Goal: Task Accomplishment & Management: Manage account settings

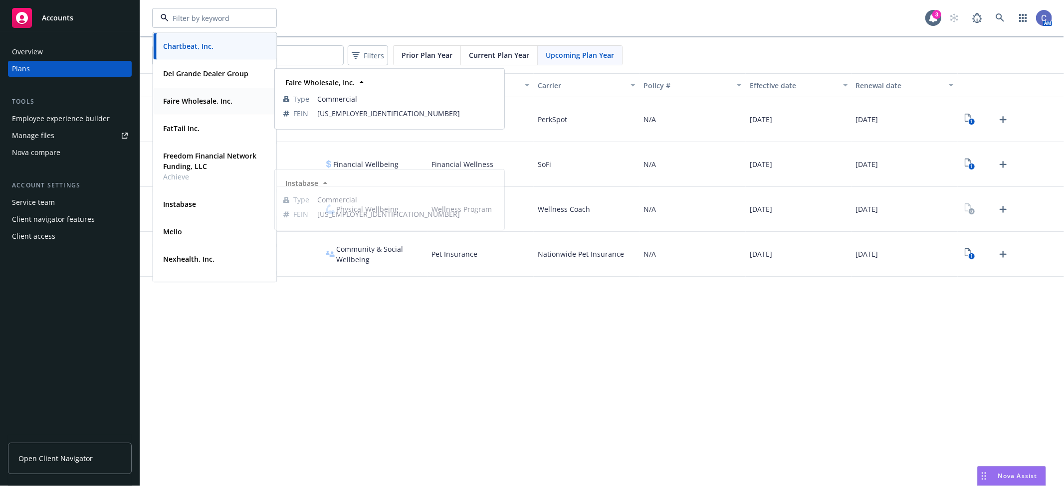
click at [200, 103] on strong "Faire Wholesale, Inc." at bounding box center [197, 100] width 69 height 9
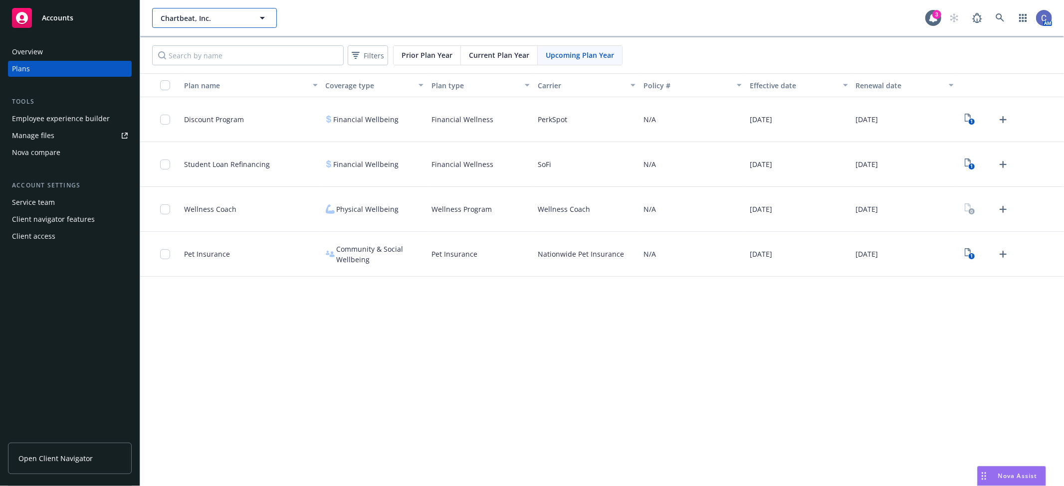
click at [268, 21] on button "Chartbeat, Inc." at bounding box center [214, 18] width 125 height 20
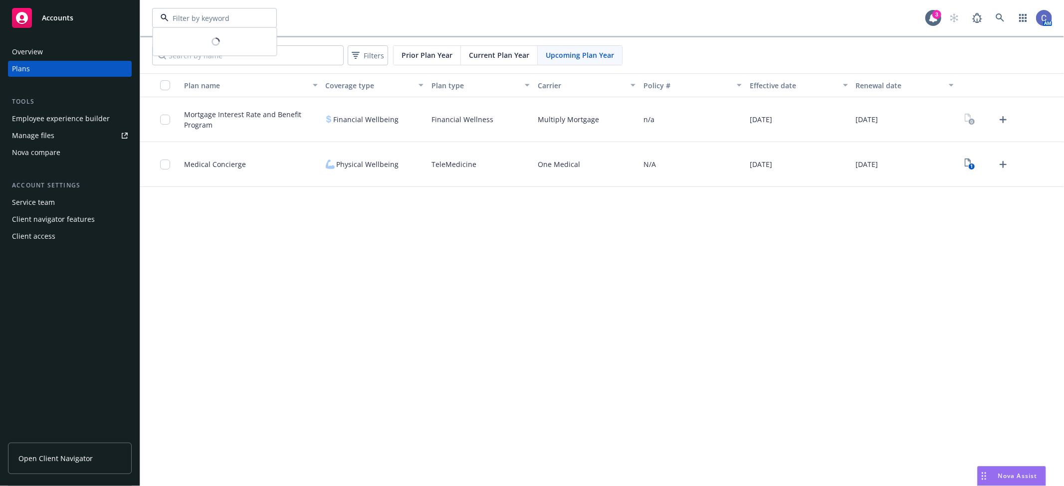
type input "Faire Wholesale, Inc."
click at [284, 54] on input "Search by name" at bounding box center [248, 55] width 192 height 20
click at [57, 135] on link "Manage files" at bounding box center [70, 136] width 124 height 16
click at [224, 21] on span "Faire Wholesale, Inc." at bounding box center [204, 18] width 86 height 10
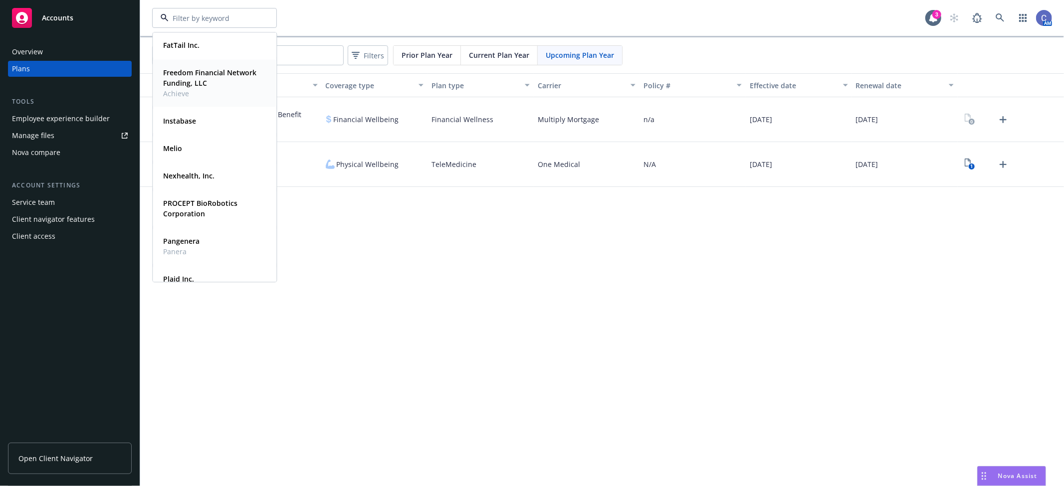
scroll to position [111, 0]
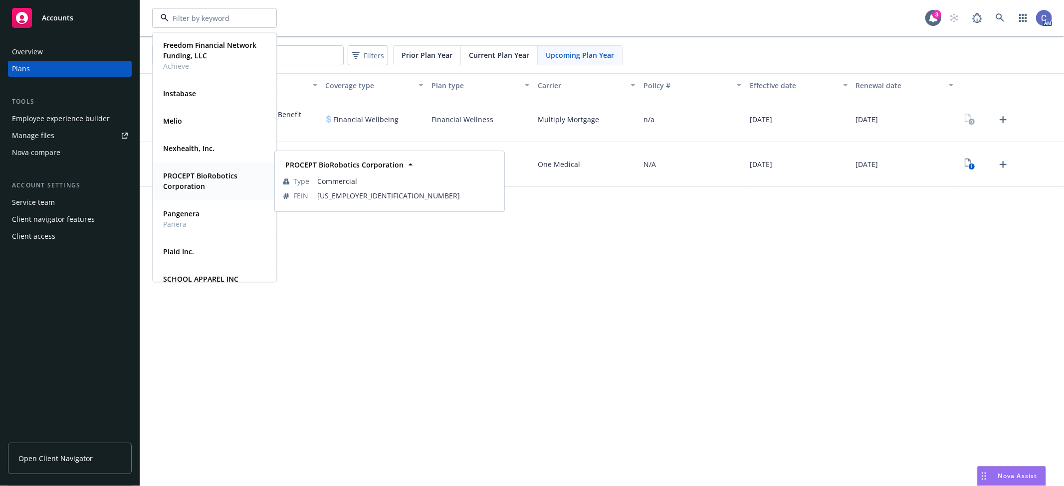
click at [206, 174] on strong "PROCEPT BioRobotics Corporation" at bounding box center [200, 181] width 74 height 20
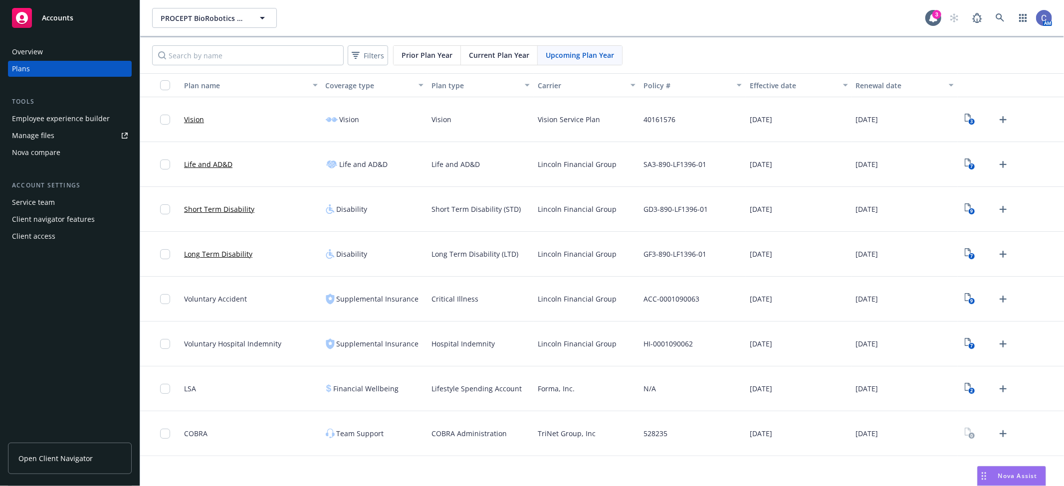
click at [94, 113] on div "Employee experience builder" at bounding box center [61, 119] width 98 height 16
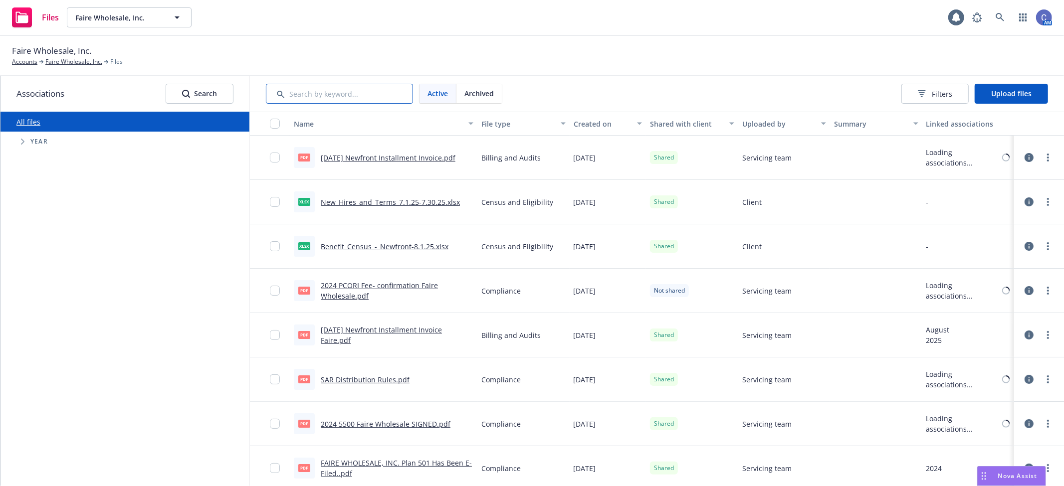
click at [328, 93] on input "Search by keyword..." at bounding box center [339, 94] width 147 height 20
type input "5500"
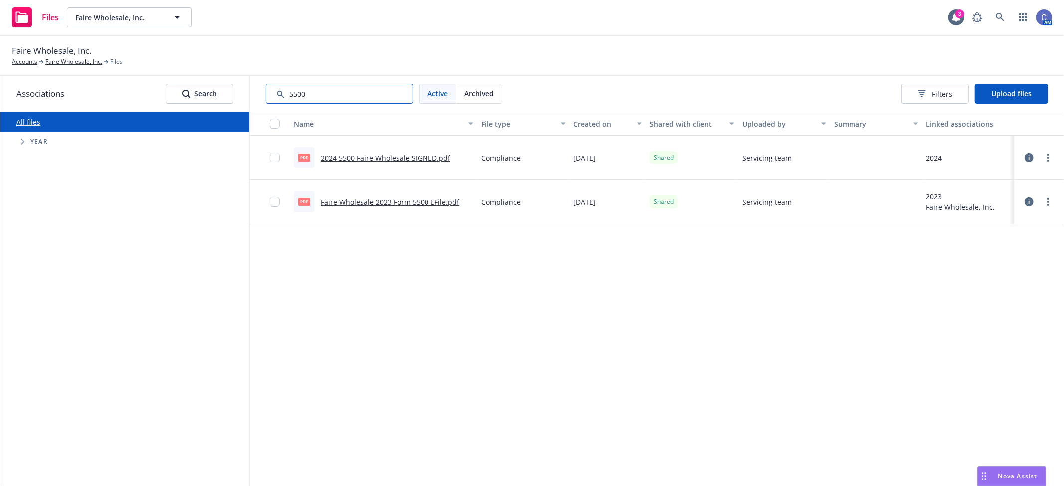
drag, startPoint x: 330, startPoint y: 93, endPoint x: 123, endPoint y: 61, distance: 209.4
click at [122, 61] on div "Faire Wholesale, Inc. Accounts Faire Wholesale, Inc. Files Associations Search …" at bounding box center [532, 261] width 1064 height 450
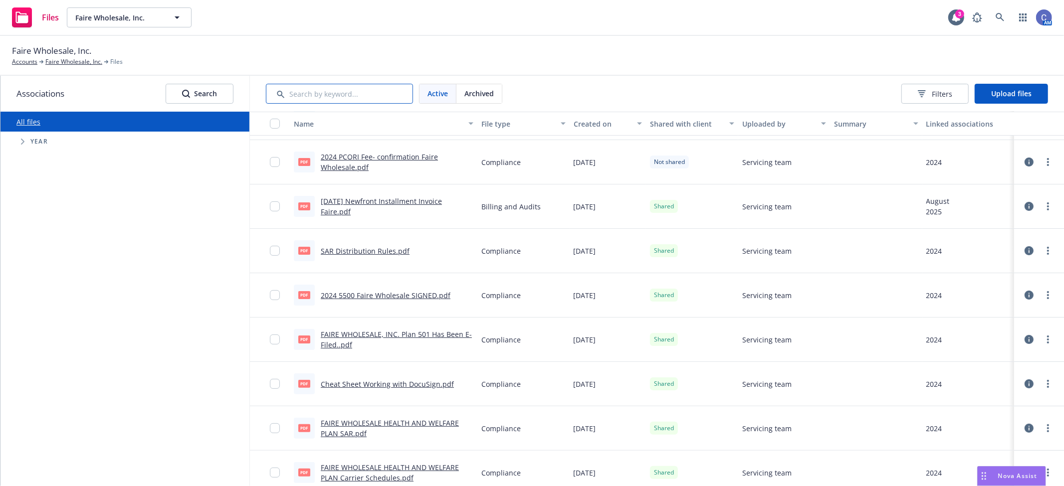
scroll to position [221, 0]
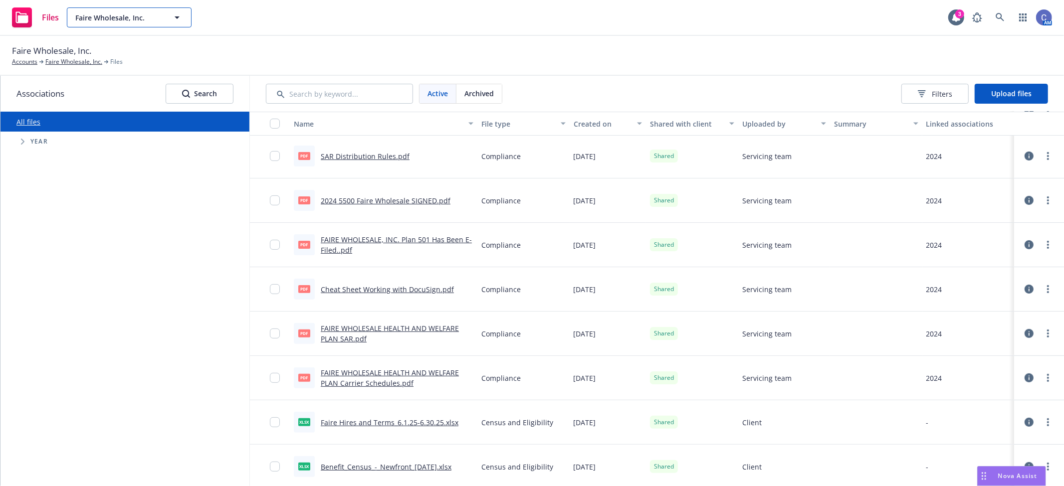
click at [178, 23] on button "Faire Wholesale, Inc." at bounding box center [129, 17] width 125 height 20
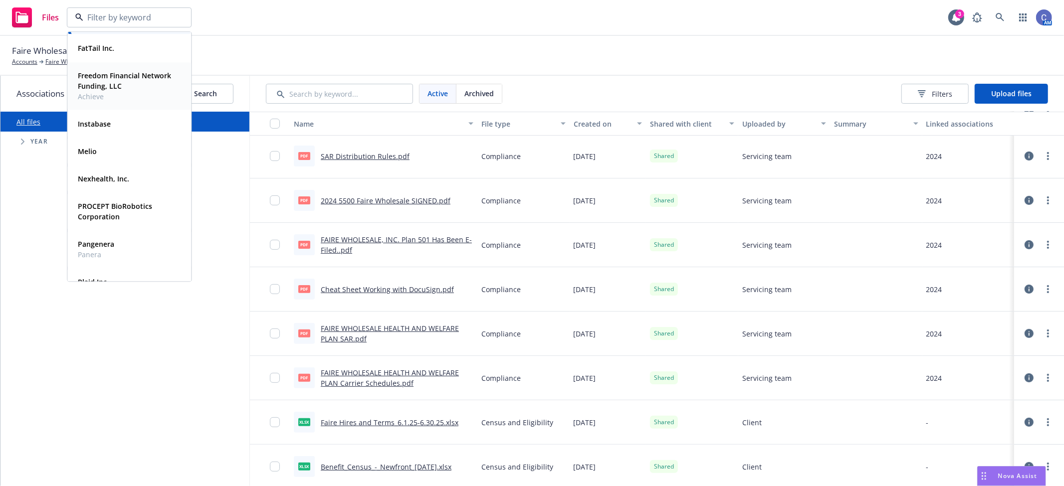
scroll to position [111, 0]
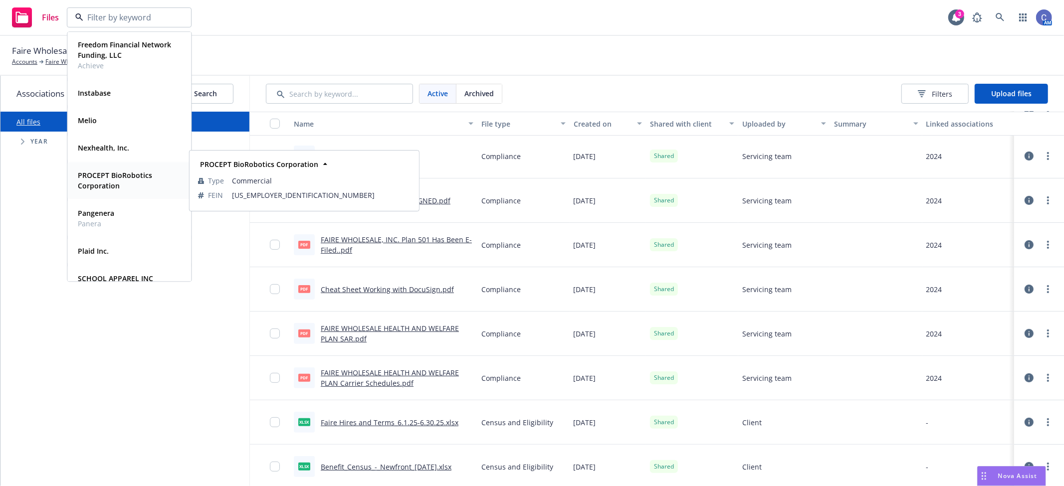
click at [117, 181] on strong "PROCEPT BioRobotics Corporation" at bounding box center [115, 181] width 74 height 20
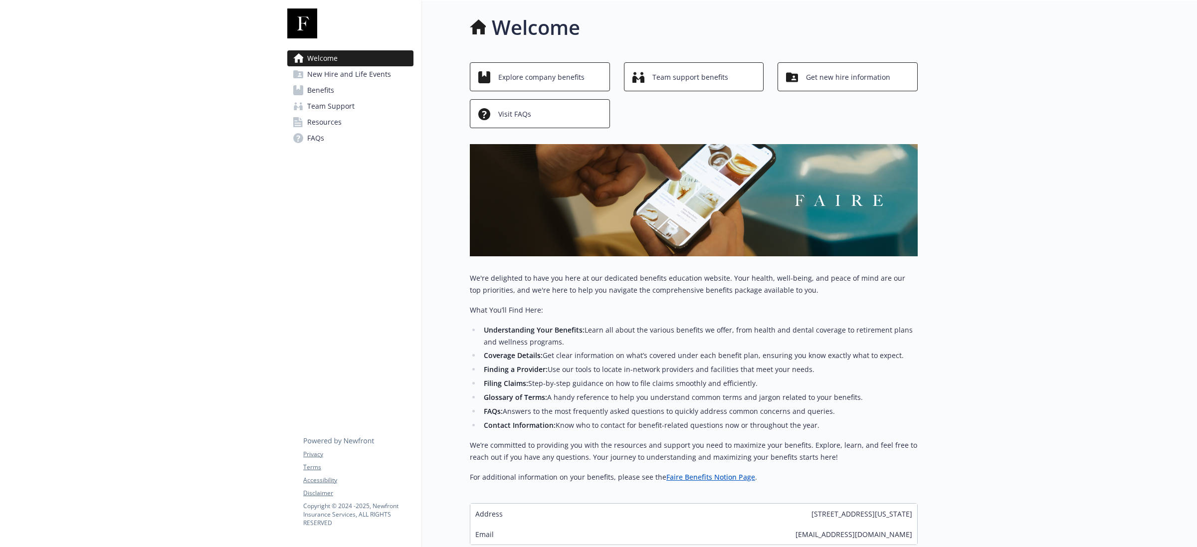
click at [318, 121] on span "Resources" at bounding box center [324, 122] width 34 height 16
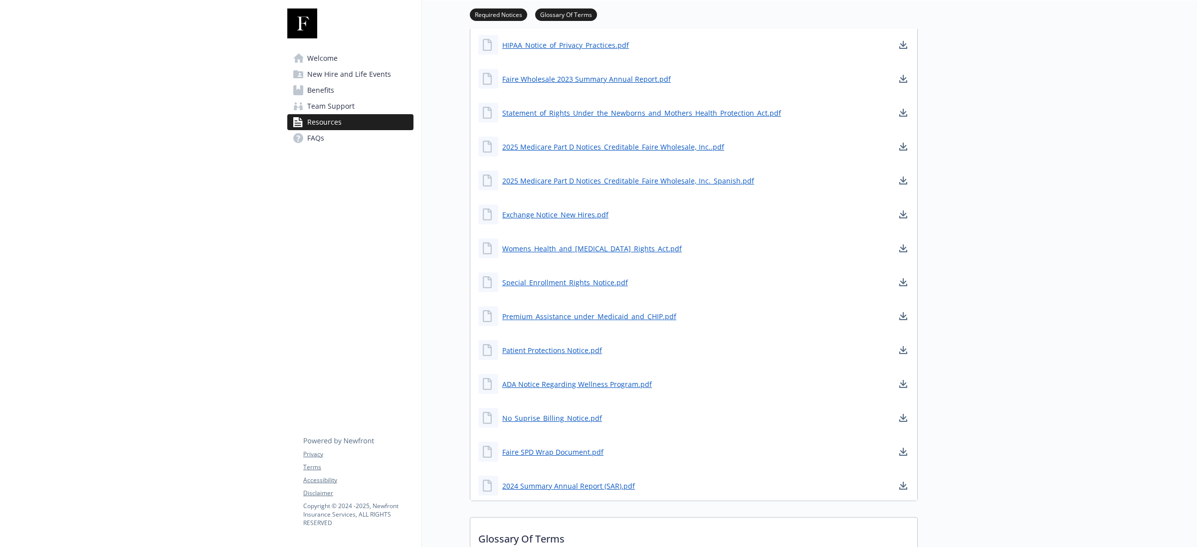
scroll to position [436, 0]
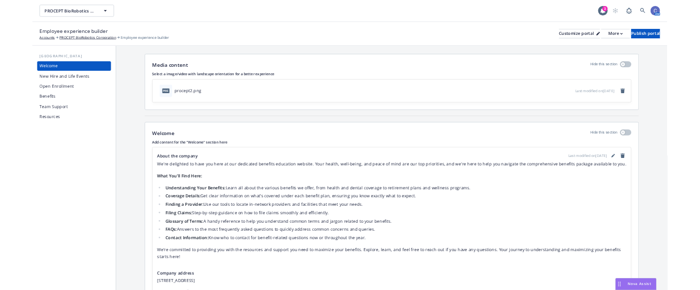
scroll to position [15, 0]
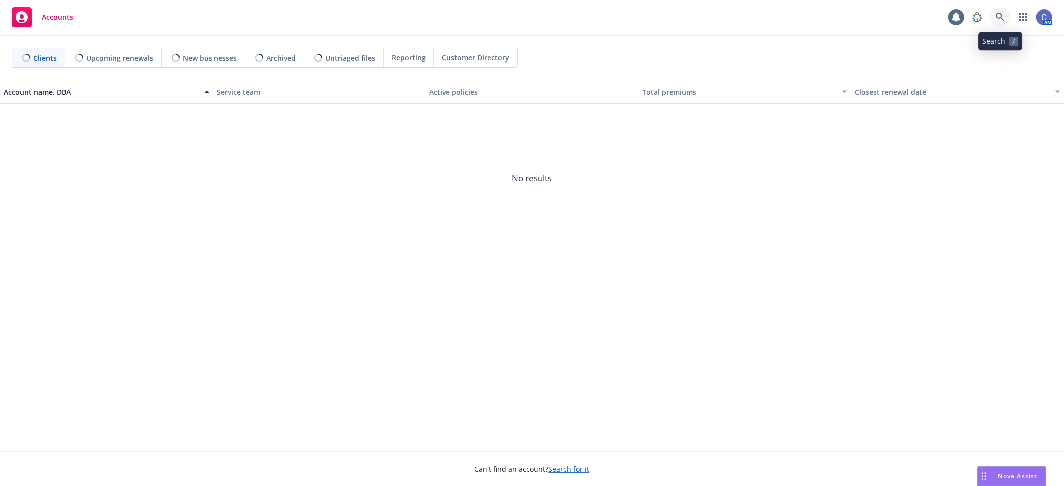
click at [1008, 16] on link at bounding box center [1000, 17] width 20 height 20
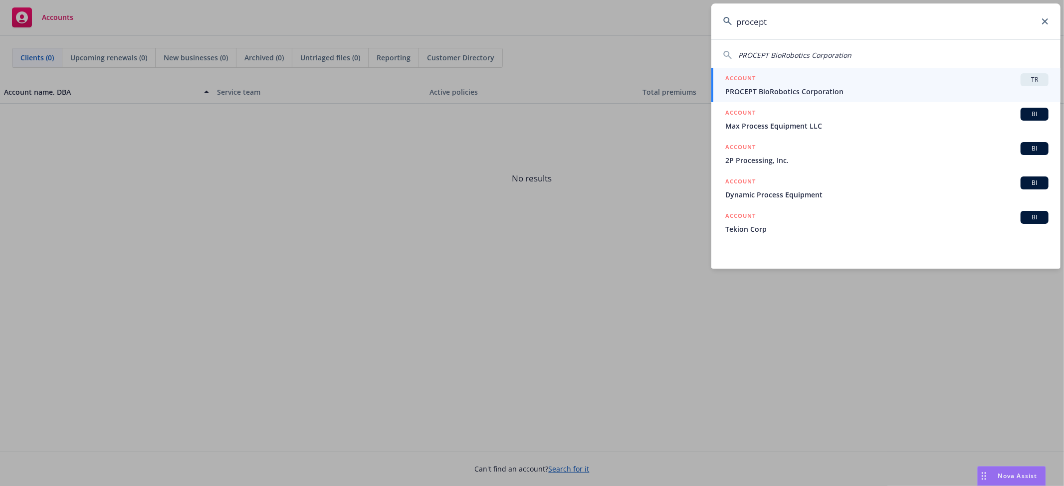
type input "procept"
click at [868, 89] on span "PROCEPT BioRobotics Corporation" at bounding box center [886, 91] width 323 height 10
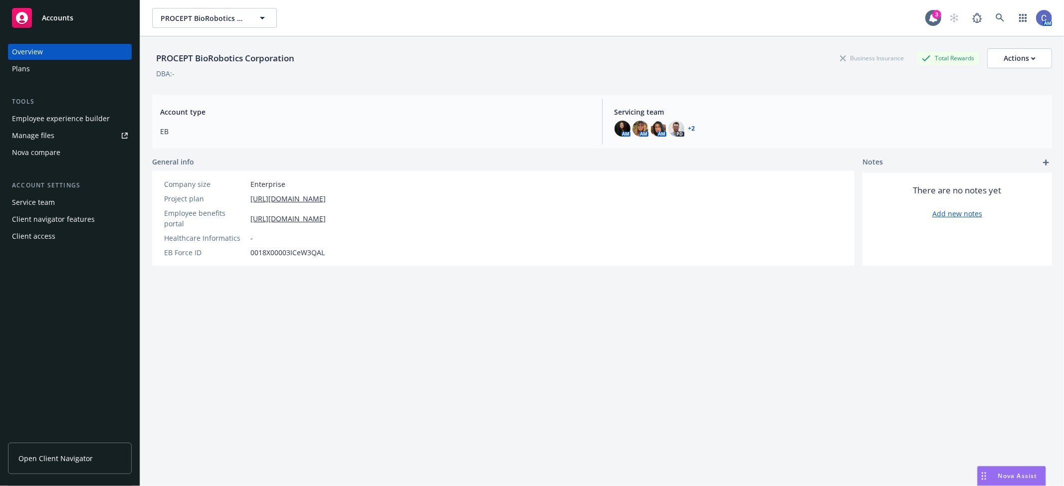
click at [76, 120] on div "Employee experience builder" at bounding box center [61, 119] width 98 height 16
click at [256, 23] on icon "button" at bounding box center [262, 18] width 12 height 12
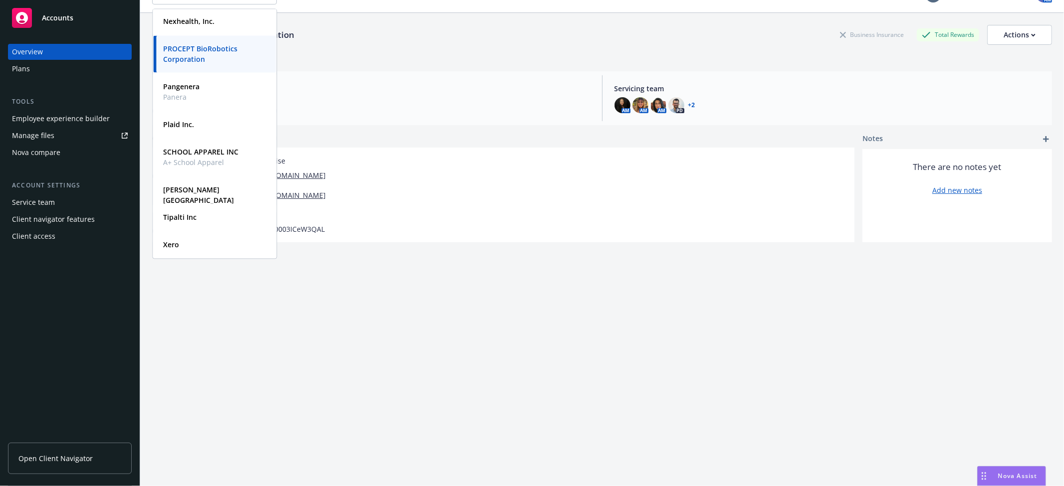
scroll to position [36, 0]
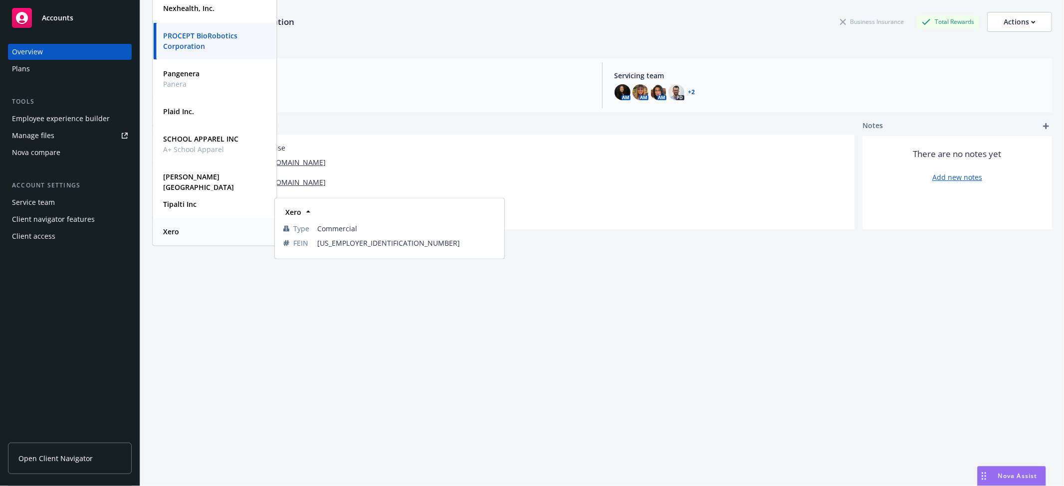
click at [177, 235] on strong "Xero" at bounding box center [171, 231] width 16 height 9
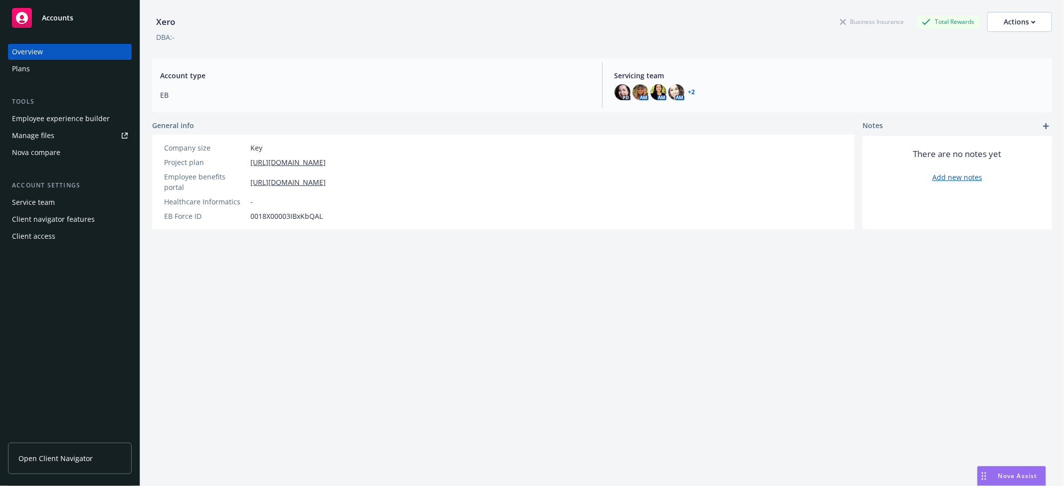
click at [57, 117] on div "Employee experience builder" at bounding box center [61, 119] width 98 height 16
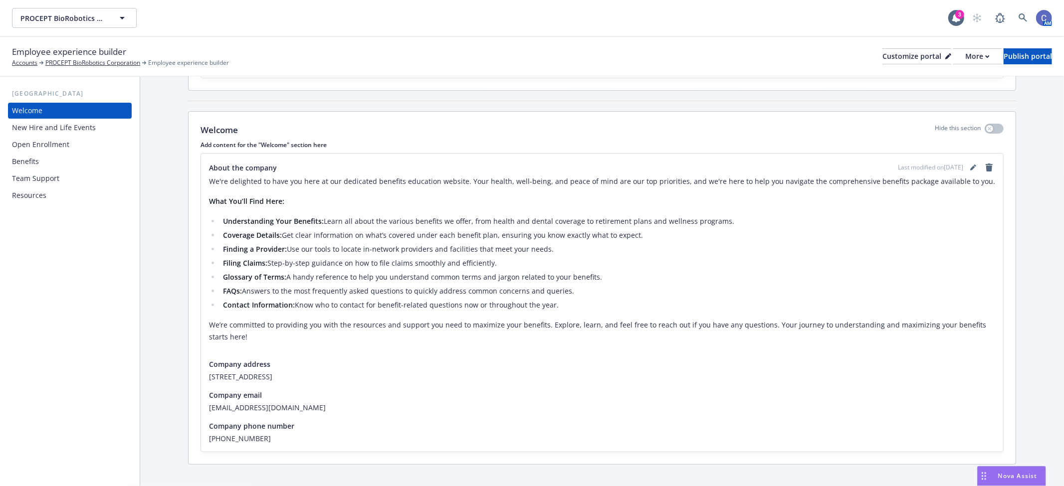
scroll to position [113, 0]
click at [550, 87] on div "Media content Hide this section Select a image/video with landscape orientation…" at bounding box center [602, 43] width 827 height 93
click at [10, 155] on link "Benefits" at bounding box center [70, 162] width 124 height 16
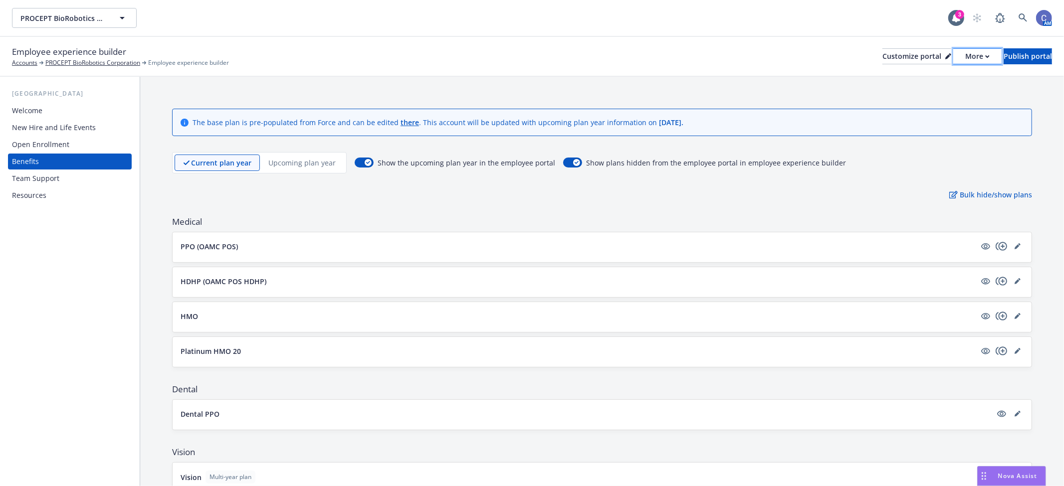
click at [965, 52] on div "More" at bounding box center [977, 56] width 24 height 15
click at [55, 287] on div "USA Welcome New Hire and Life Events Open Enrollment Benefits Team Support Reso…" at bounding box center [70, 282] width 140 height 410
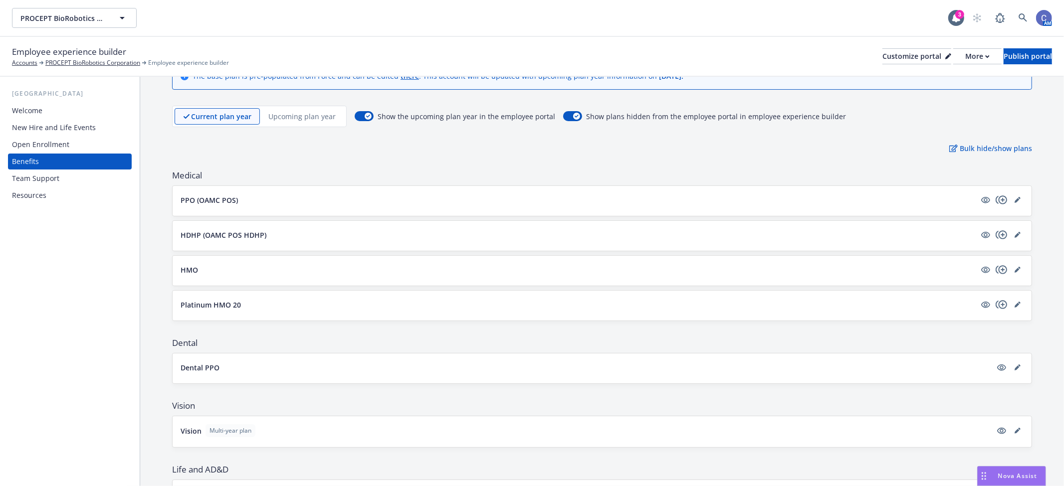
scroll to position [111, 0]
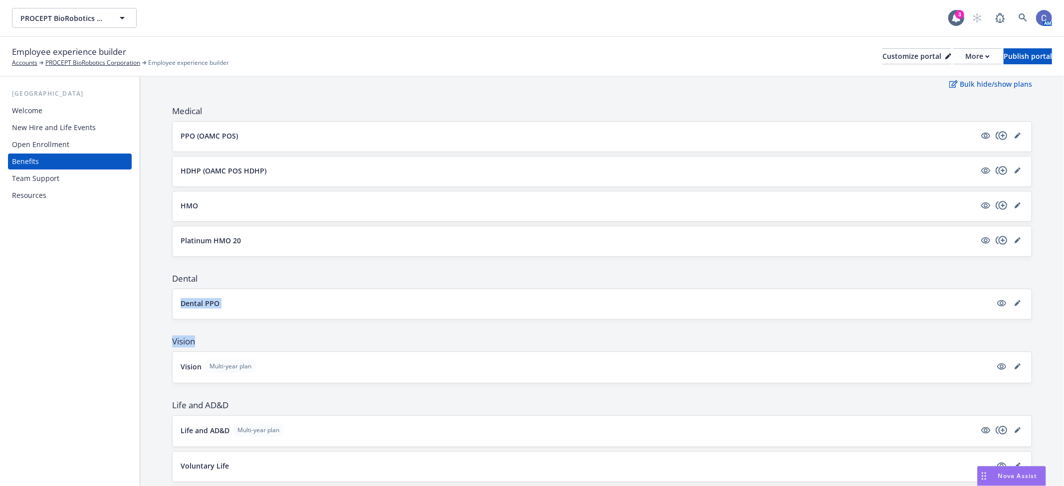
drag, startPoint x: 193, startPoint y: 348, endPoint x: 162, endPoint y: 300, distance: 57.0
click at [162, 306] on div "The base plan is pre-populated from Force and can be edited there . This accoun…" at bounding box center [602, 473] width 924 height 1014
click at [238, 348] on div "Vision Vision Multi-year plan" at bounding box center [602, 360] width 860 height 48
drag, startPoint x: 210, startPoint y: 351, endPoint x: 149, endPoint y: 101, distance: 257.2
click at [149, 101] on div "The base plan is pre-populated from Force and can be edited there . This accoun…" at bounding box center [602, 473] width 924 height 1014
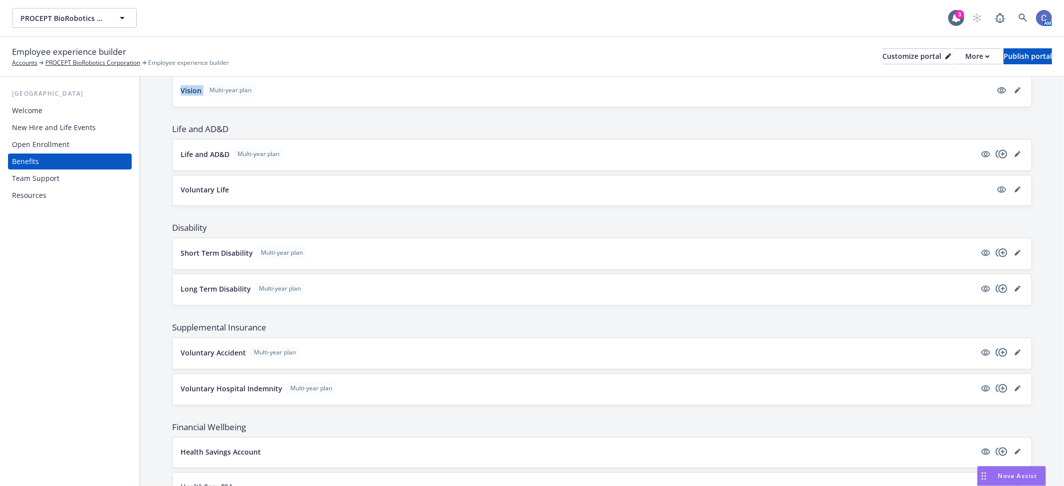
scroll to position [388, 0]
drag, startPoint x: 236, startPoint y: 127, endPoint x: 142, endPoint y: 125, distance: 94.3
click at [142, 125] on div "The base plan is pre-populated from Force and can be edited there . This accoun…" at bounding box center [602, 196] width 924 height 1014
drag, startPoint x: 210, startPoint y: 228, endPoint x: 154, endPoint y: 233, distance: 56.6
click at [154, 233] on div "The base plan is pre-populated from Force and can be edited there . This accoun…" at bounding box center [602, 196] width 924 height 1014
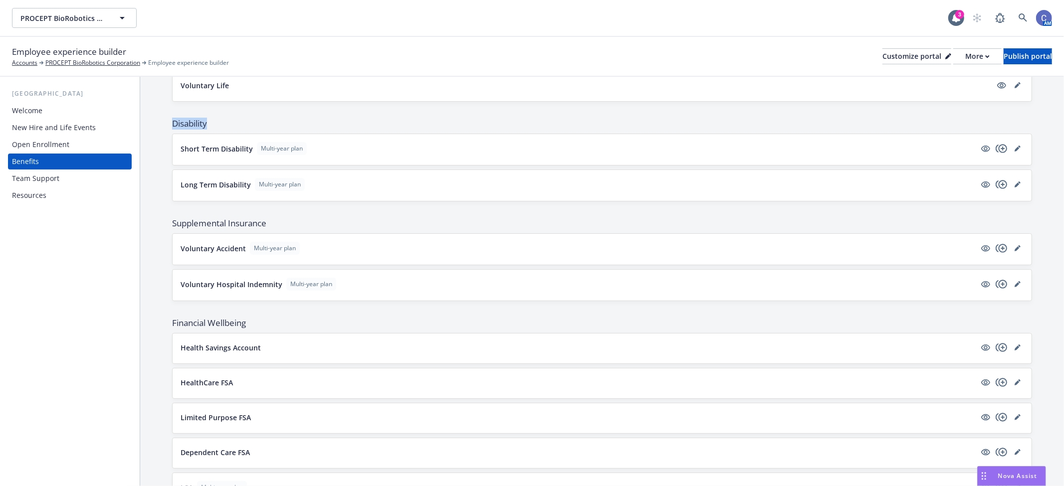
scroll to position [499, 0]
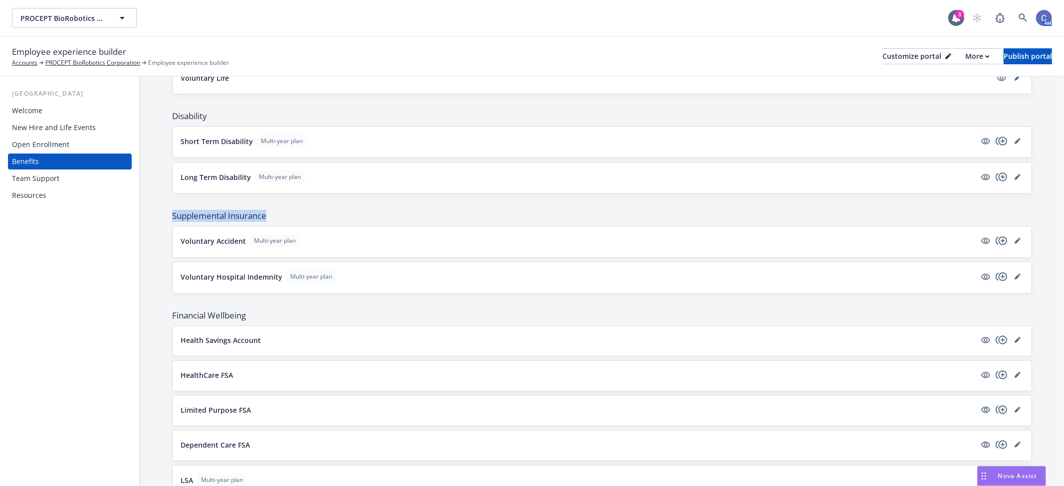
drag, startPoint x: 282, startPoint y: 213, endPoint x: 160, endPoint y: 217, distance: 121.8
click at [160, 217] on div "The base plan is pre-populated from Force and can be edited there . This accoun…" at bounding box center [602, 85] width 924 height 1014
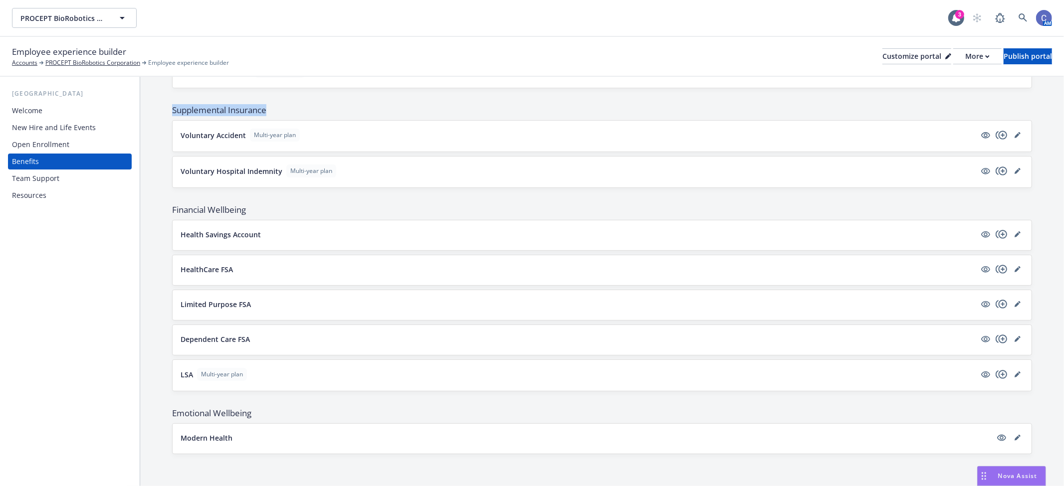
scroll to position [606, 0]
drag, startPoint x: 263, startPoint y: 212, endPoint x: 147, endPoint y: 213, distance: 116.7
drag, startPoint x: 262, startPoint y: 414, endPoint x: 154, endPoint y: 419, distance: 108.4
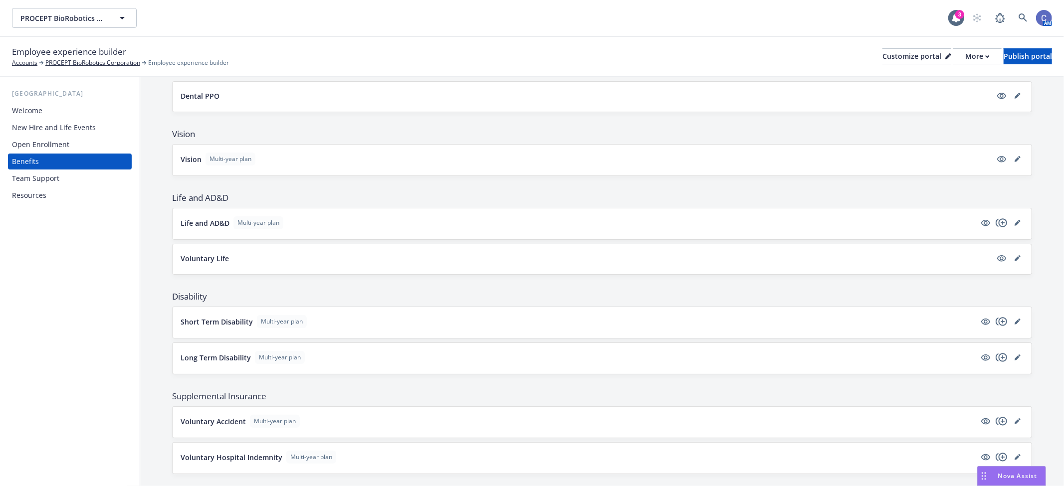
scroll to position [273, 0]
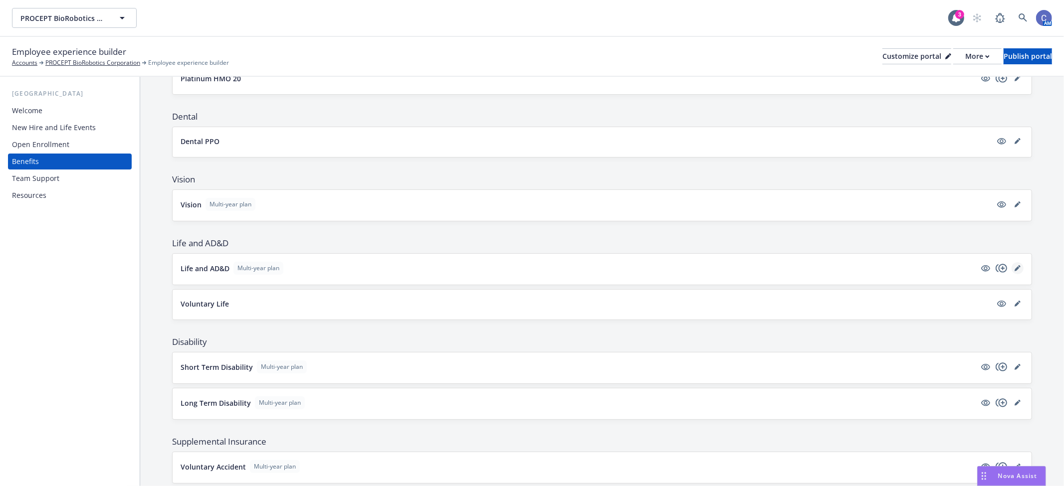
click at [1015, 267] on icon "editPencil" at bounding box center [1018, 268] width 6 height 6
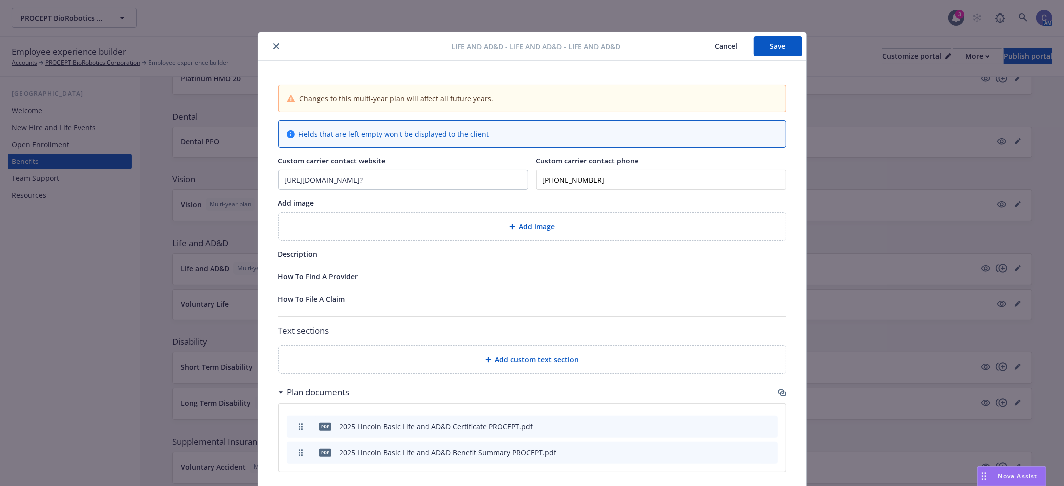
scroll to position [30, 0]
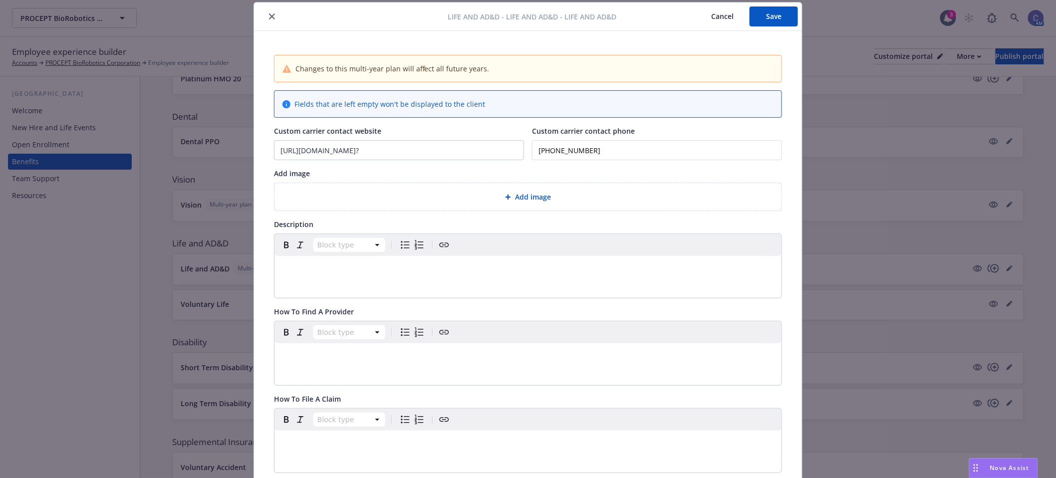
click at [718, 13] on button "Cancel" at bounding box center [722, 16] width 54 height 20
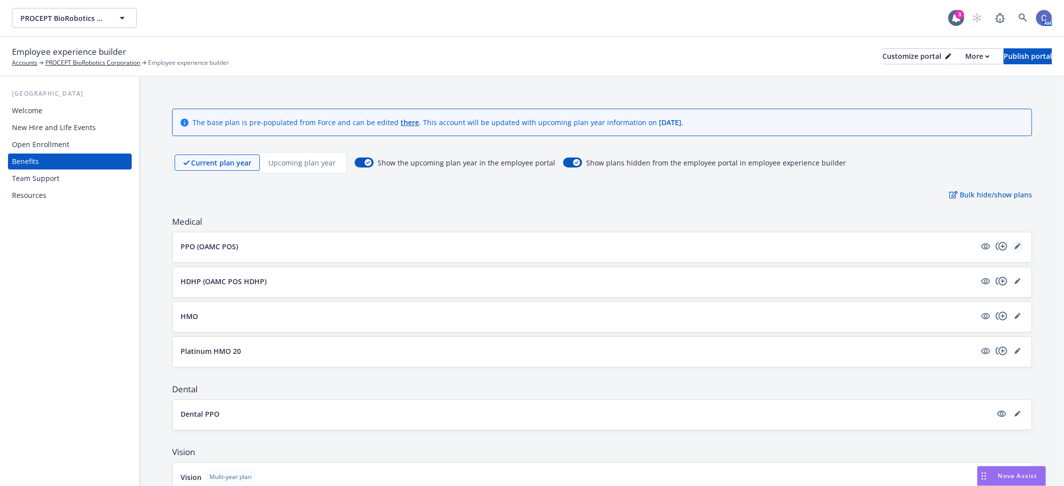
click at [1015, 246] on icon "editPencil" at bounding box center [1017, 246] width 5 height 5
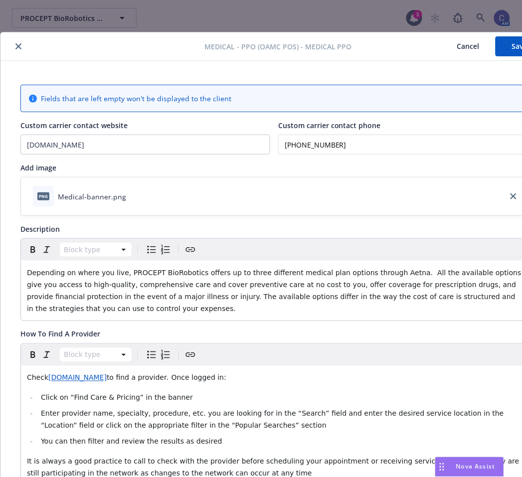
click at [18, 46] on icon "close" at bounding box center [18, 46] width 6 height 6
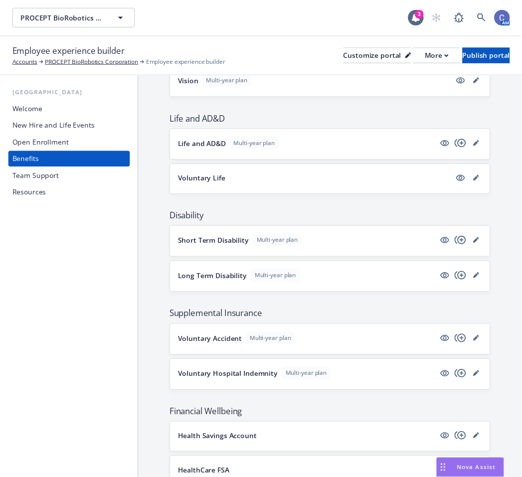
scroll to position [443, 0]
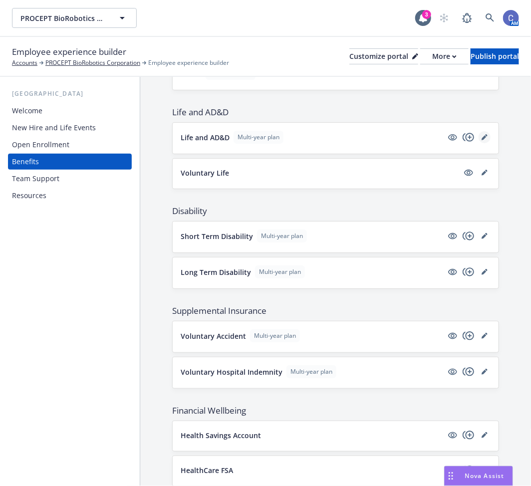
click at [479, 137] on link "editPencil" at bounding box center [484, 137] width 12 height 12
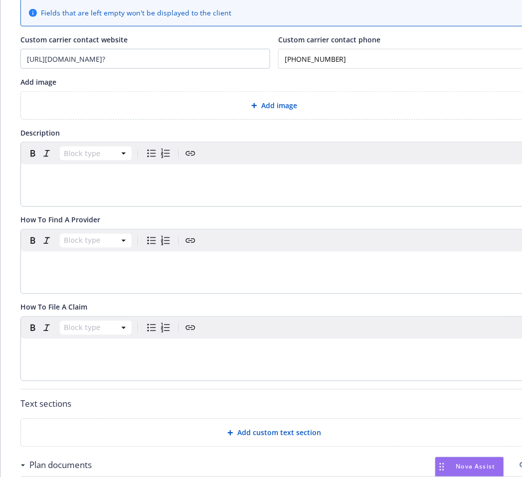
scroll to position [141, 0]
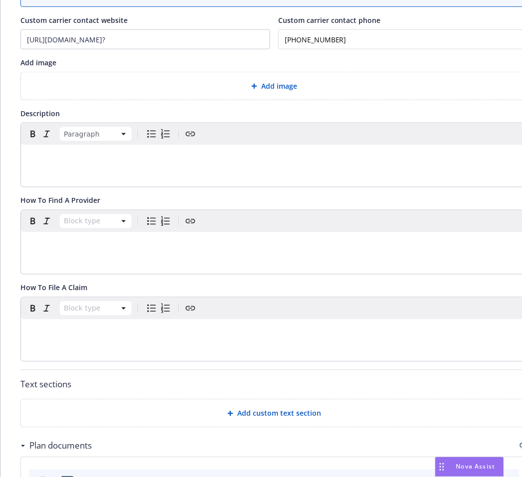
click at [156, 166] on div "editable markdown" at bounding box center [274, 157] width 507 height 24
click at [179, 166] on div "editable markdown" at bounding box center [274, 157] width 507 height 24
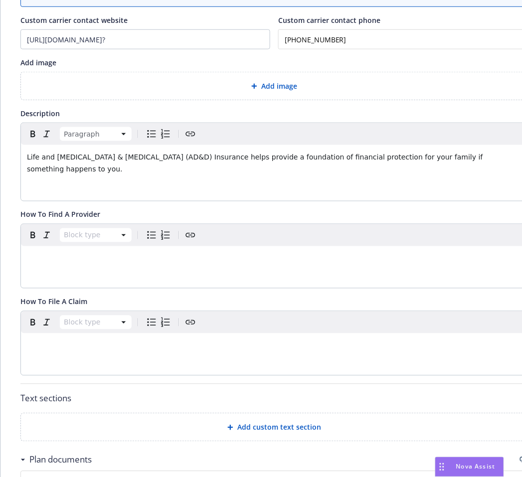
click at [163, 183] on p "editable markdown" at bounding box center [274, 189] width 495 height 12
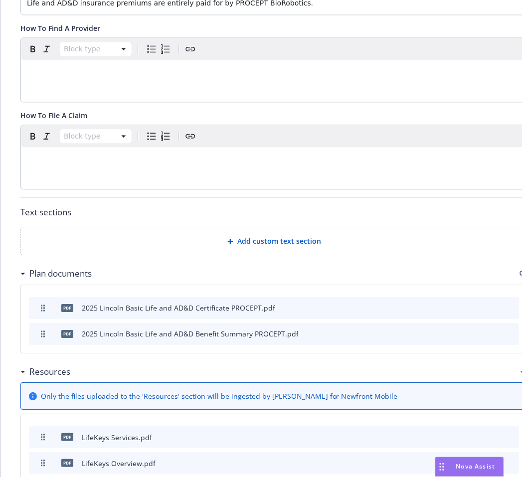
scroll to position [362, 0]
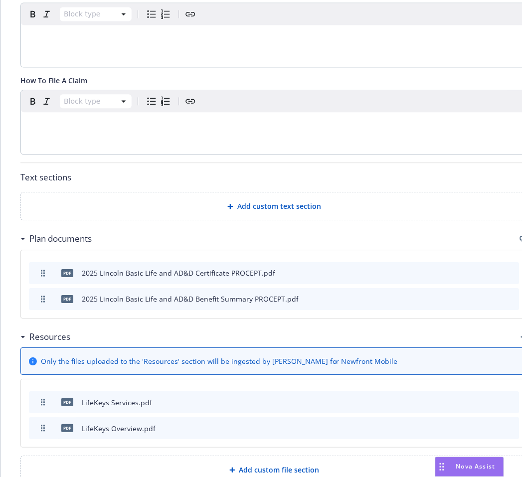
click at [261, 201] on span "Add custom text section" at bounding box center [279, 206] width 84 height 10
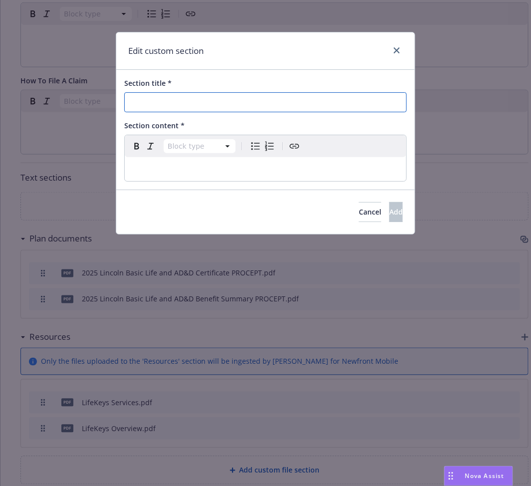
click at [206, 96] on input "Section title *" at bounding box center [265, 102] width 282 height 20
paste input "Eligibility"
type input "Eligibility"
select select "paragraph"
click at [320, 173] on p "editable markdown" at bounding box center [265, 169] width 269 height 12
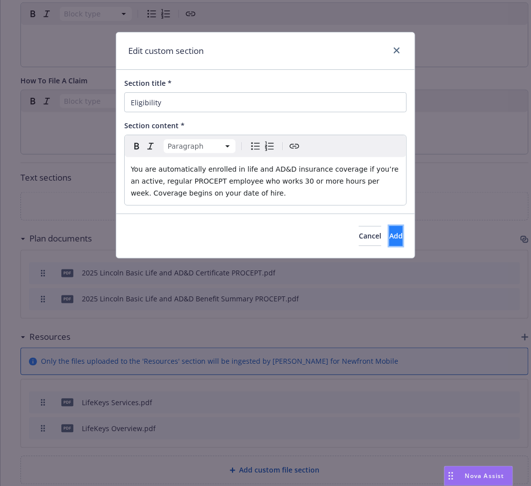
click at [389, 240] on span "Add" at bounding box center [395, 235] width 13 height 9
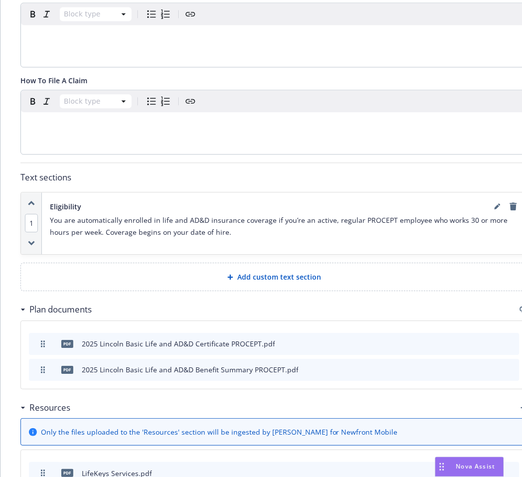
click at [286, 272] on span "Add custom text section" at bounding box center [279, 277] width 84 height 10
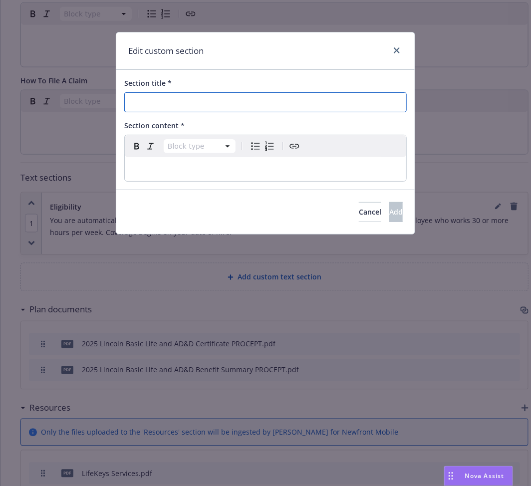
click at [264, 98] on input "Section title *" at bounding box center [265, 102] width 282 height 20
paste input "What is the benefit"
type input "What is the benefit"
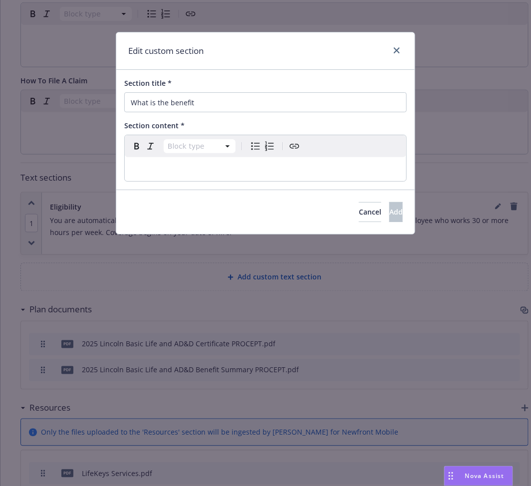
select select "paragraph"
click at [285, 166] on p "editable markdown" at bounding box center [265, 169] width 269 height 12
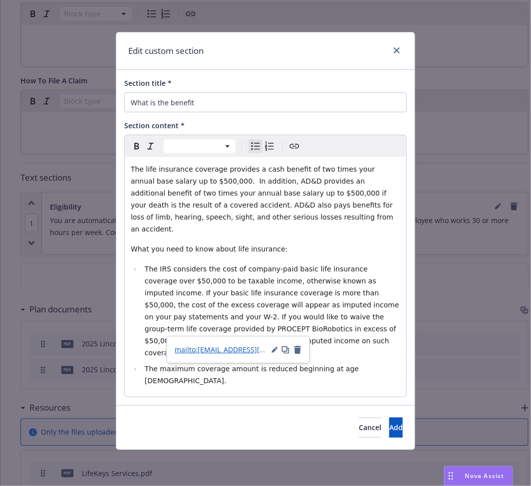
drag, startPoint x: 265, startPoint y: 330, endPoint x: 218, endPoint y: 324, distance: 47.3
click at [218, 324] on li "The IRS considers the cost of company-paid basic life insurance coverage over $…" at bounding box center [271, 311] width 258 height 96
select select "paragraph"
click at [310, 228] on div "The life insurance coverage provides a cash benefit of two times your annual ba…" at bounding box center [265, 276] width 281 height 239
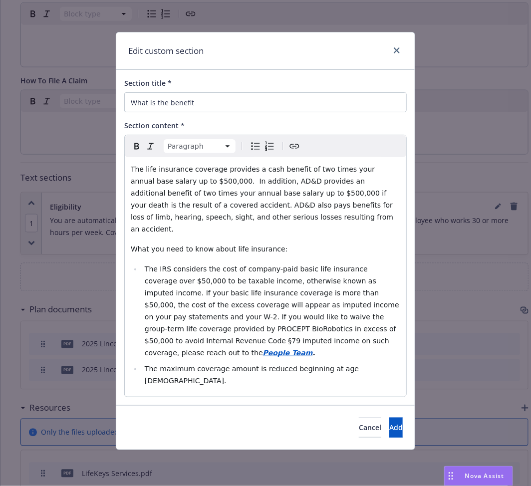
select select
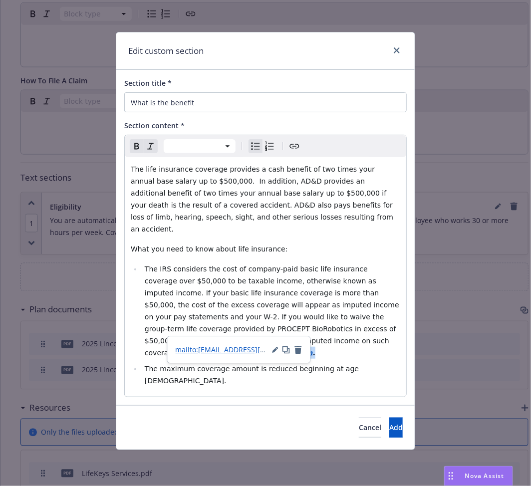
drag, startPoint x: 269, startPoint y: 330, endPoint x: 218, endPoint y: 327, distance: 51.5
click at [218, 327] on li "The IRS considers the cost of company-paid basic life insurance coverage over $…" at bounding box center [271, 311] width 258 height 96
click at [389, 418] on button "Add" at bounding box center [395, 428] width 13 height 20
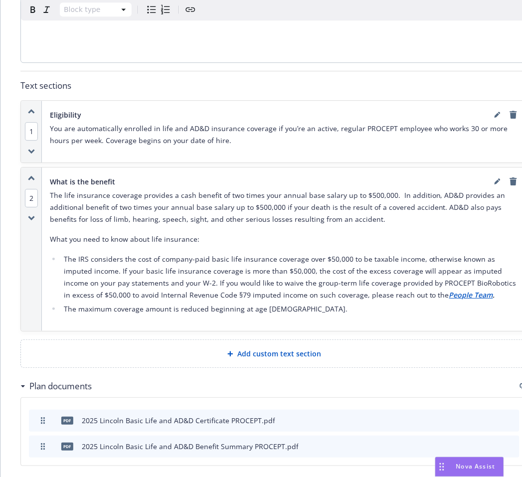
scroll to position [473, 0]
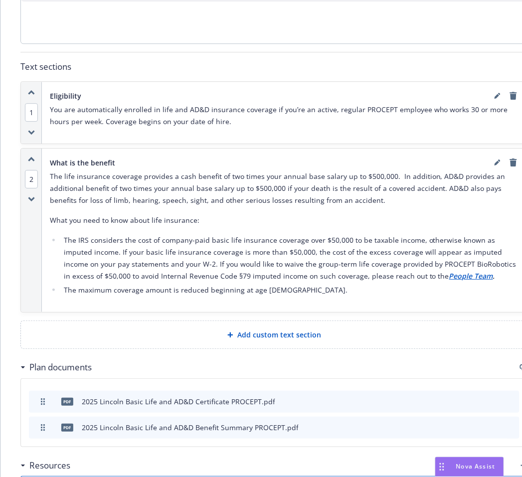
click at [362, 329] on div "Add custom text section" at bounding box center [274, 334] width 491 height 11
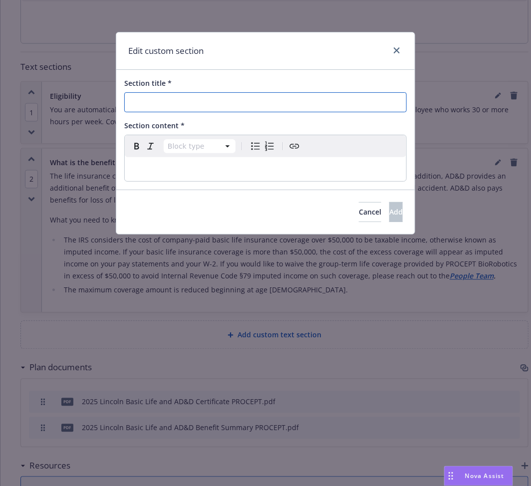
click at [266, 96] on input "Section title *" at bounding box center [265, 102] width 282 height 20
paste input "LifeKeys®"
type input "LifeKeys®"
select select "paragraph"
click at [240, 173] on p "editable markdown" at bounding box center [265, 169] width 269 height 12
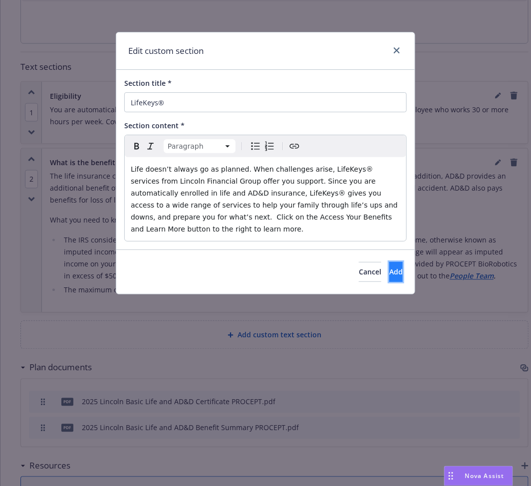
click at [389, 262] on button "Add" at bounding box center [395, 272] width 13 height 20
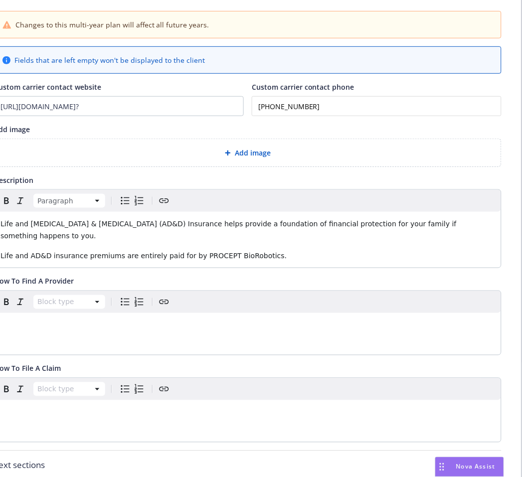
scroll to position [0, 34]
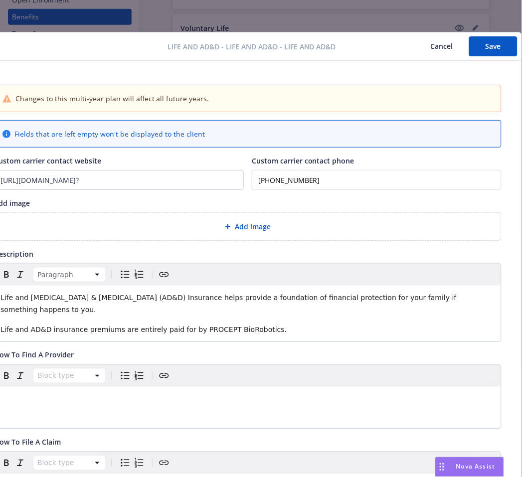
click at [277, 227] on div "Add image" at bounding box center [247, 226] width 491 height 11
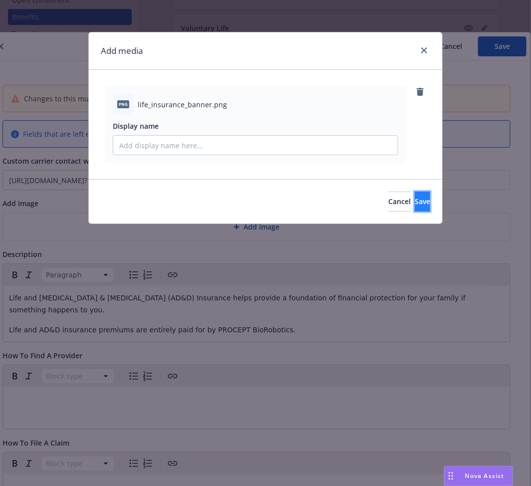
click at [415, 201] on button "Save" at bounding box center [422, 202] width 15 height 20
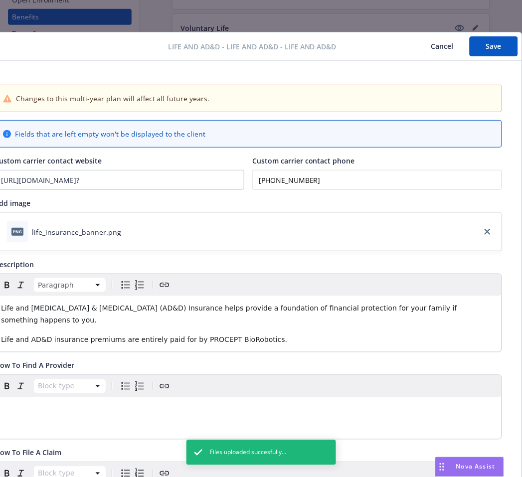
click at [492, 47] on button "Save" at bounding box center [494, 46] width 48 height 20
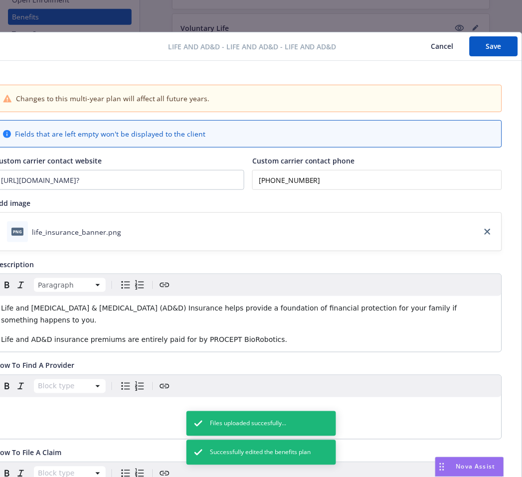
click at [442, 47] on button "Cancel" at bounding box center [443, 46] width 54 height 20
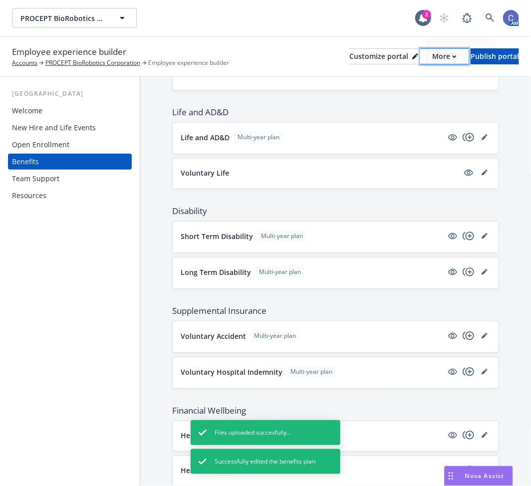
click at [432, 57] on div "More" at bounding box center [444, 56] width 24 height 15
click at [407, 77] on link "Copy preview link" at bounding box center [391, 79] width 91 height 20
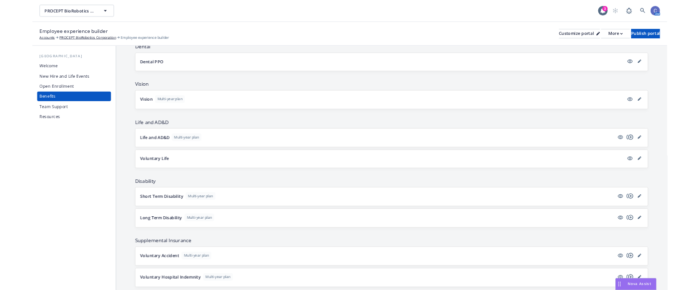
scroll to position [294, 0]
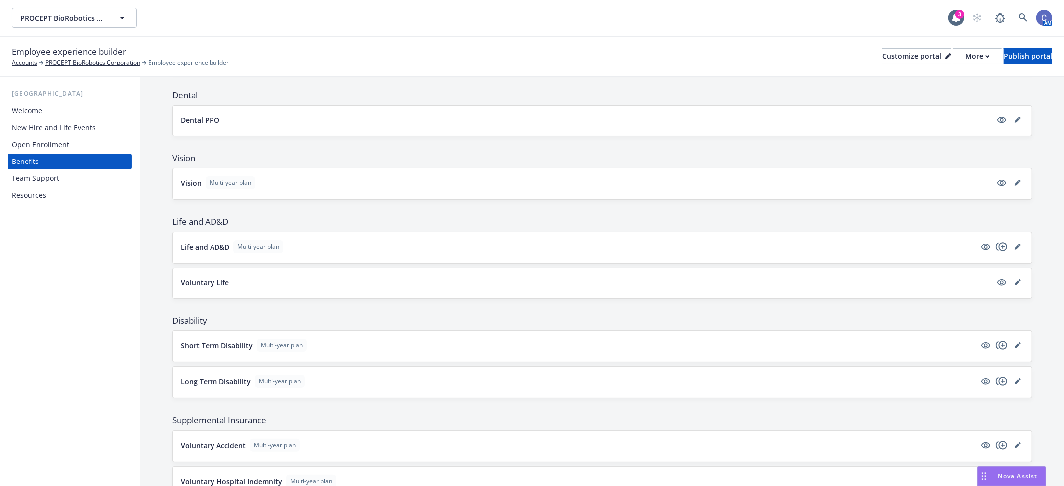
drag, startPoint x: 185, startPoint y: 280, endPoint x: 285, endPoint y: 288, distance: 100.6
click at [377, 290] on div "Voluntary Life" at bounding box center [602, 283] width 843 height 14
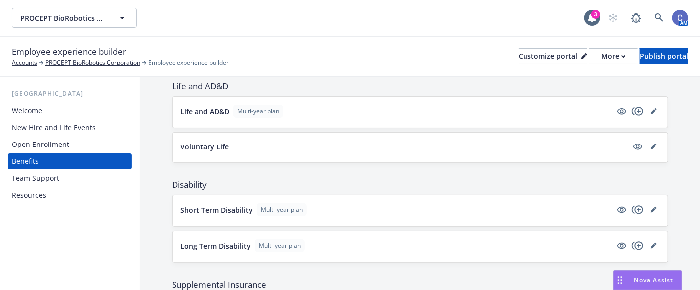
scroll to position [478, 0]
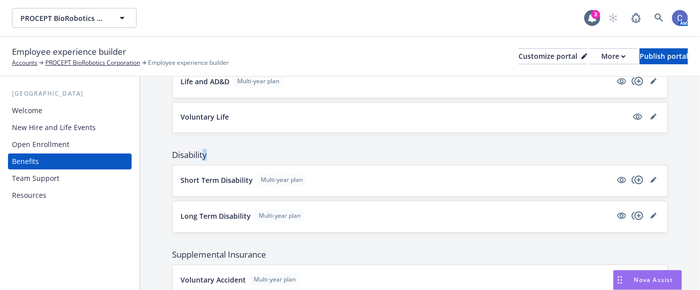
drag, startPoint x: 203, startPoint y: 157, endPoint x: 192, endPoint y: 155, distance: 11.6
click at [192, 156] on span "Disability" at bounding box center [420, 155] width 496 height 12
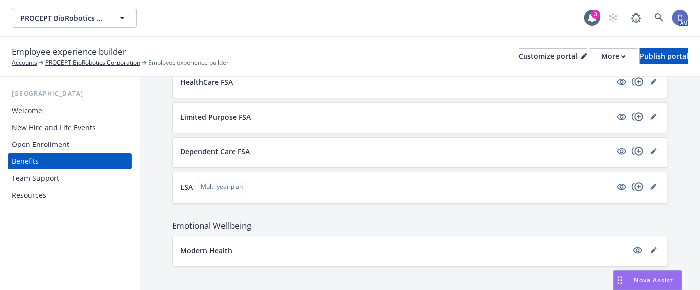
scroll to position [820, 0]
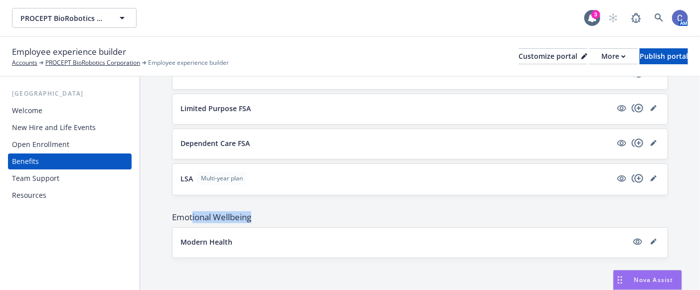
drag, startPoint x: 265, startPoint y: 223, endPoint x: 181, endPoint y: 205, distance: 86.3
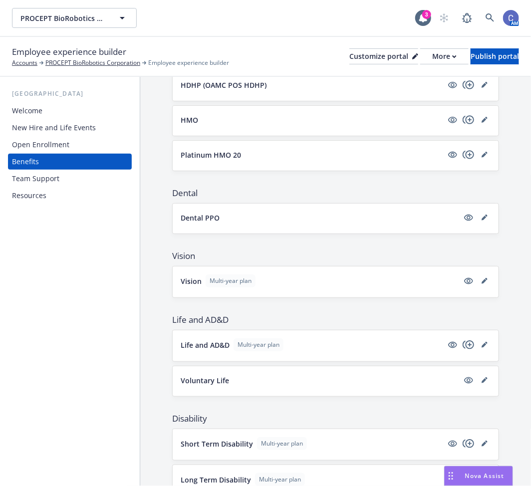
scroll to position [256, 0]
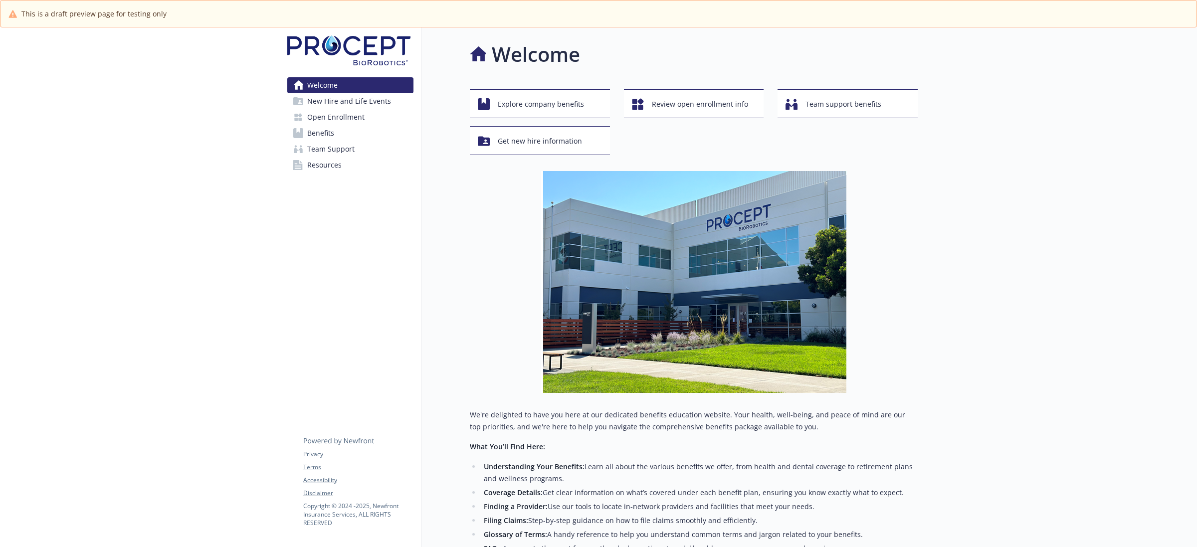
click at [323, 130] on span "Benefits" at bounding box center [320, 133] width 27 height 16
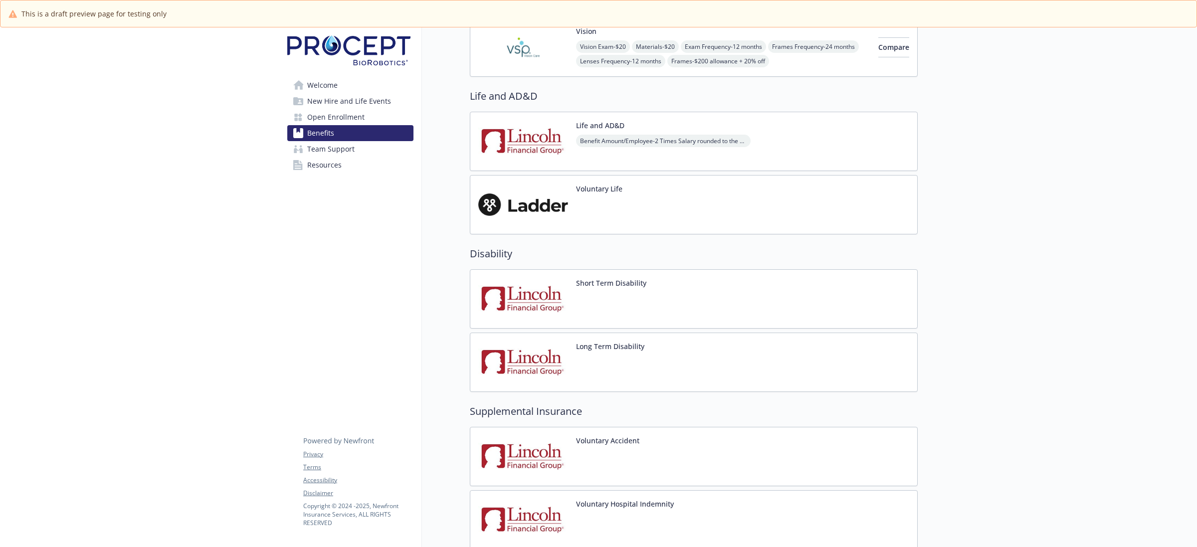
click at [535, 147] on img at bounding box center [523, 141] width 90 height 42
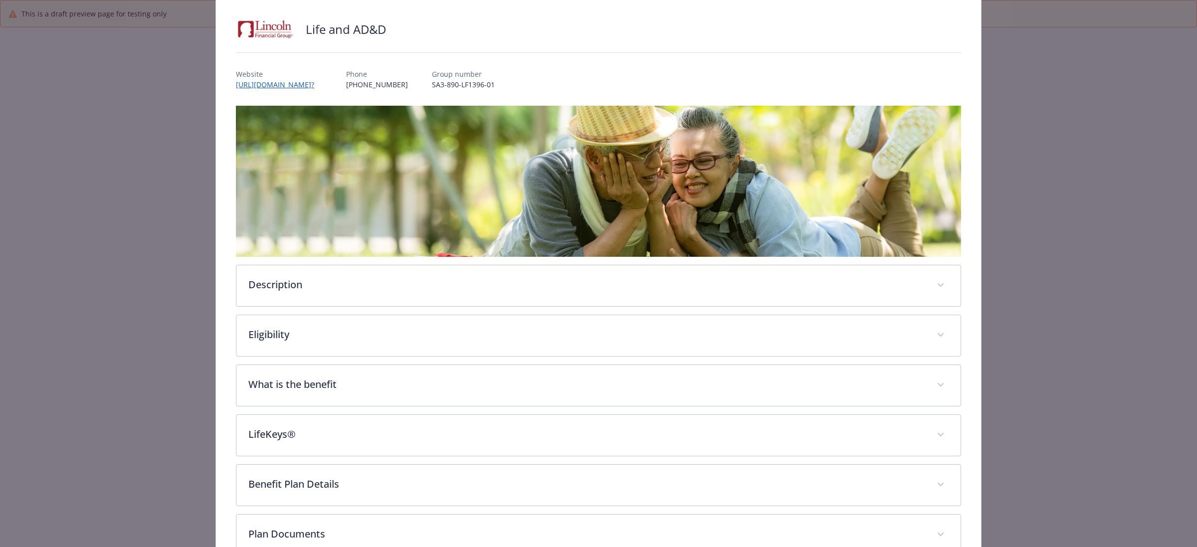
scroll to position [178, 0]
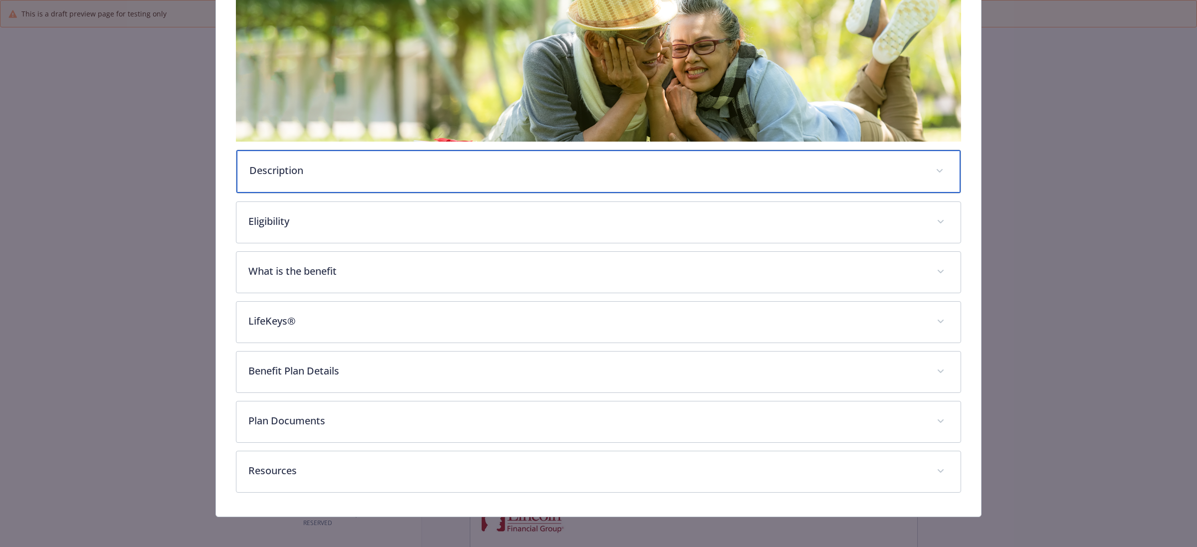
click at [350, 168] on p "Description" at bounding box center [586, 170] width 674 height 15
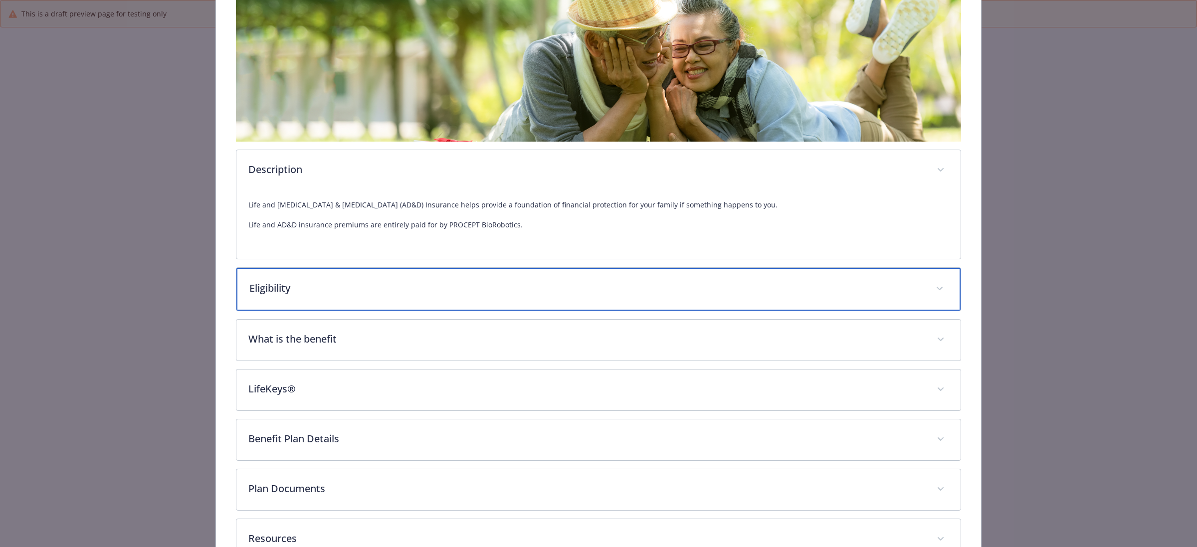
click at [351, 273] on div "Eligibility" at bounding box center [598, 289] width 724 height 43
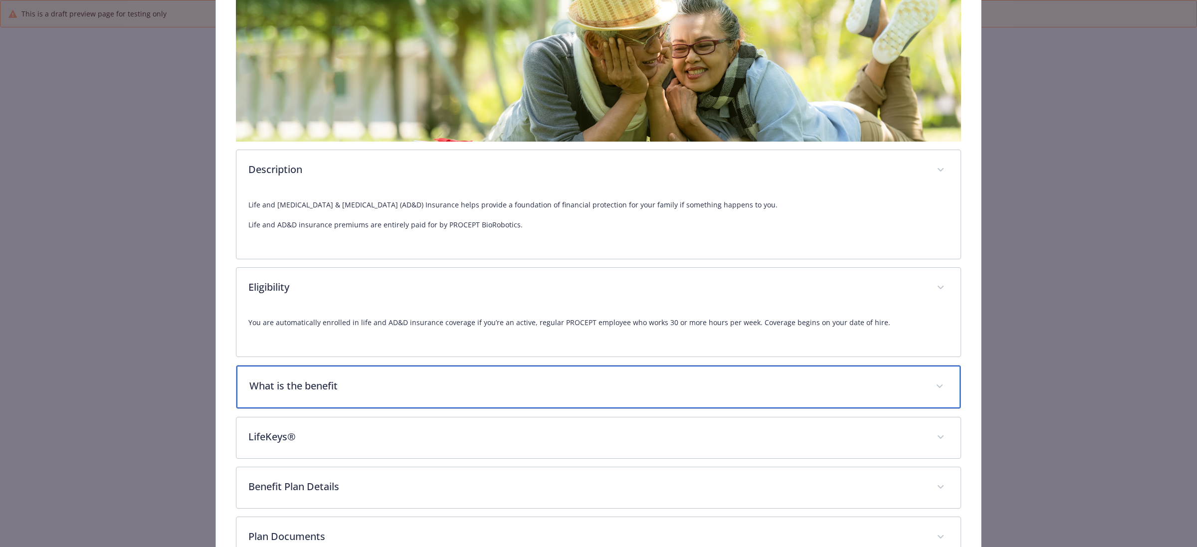
click at [342, 326] on p "What is the benefit" at bounding box center [586, 386] width 674 height 15
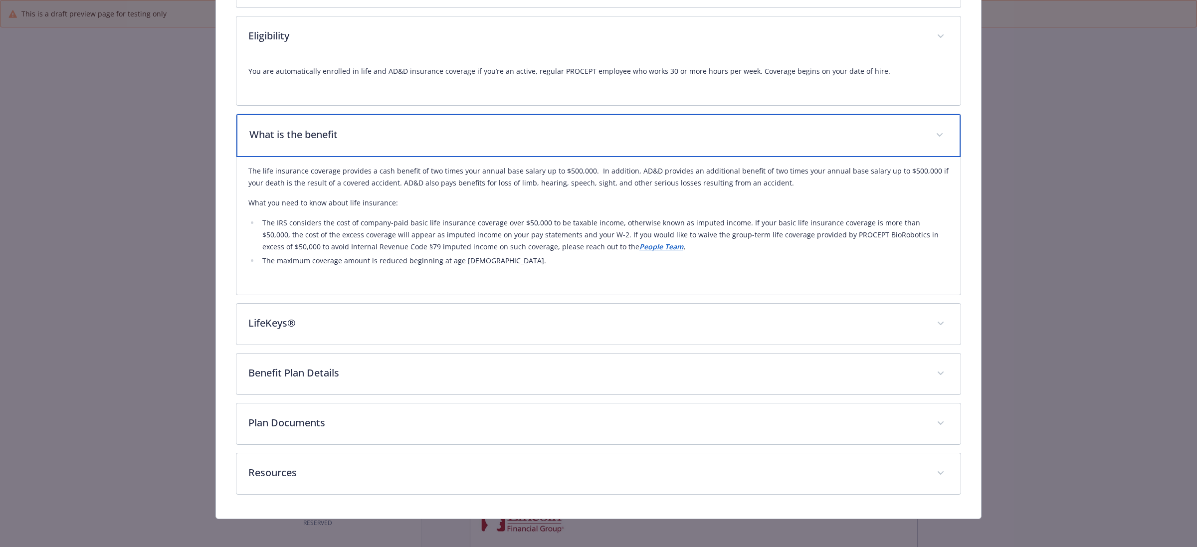
scroll to position [432, 0]
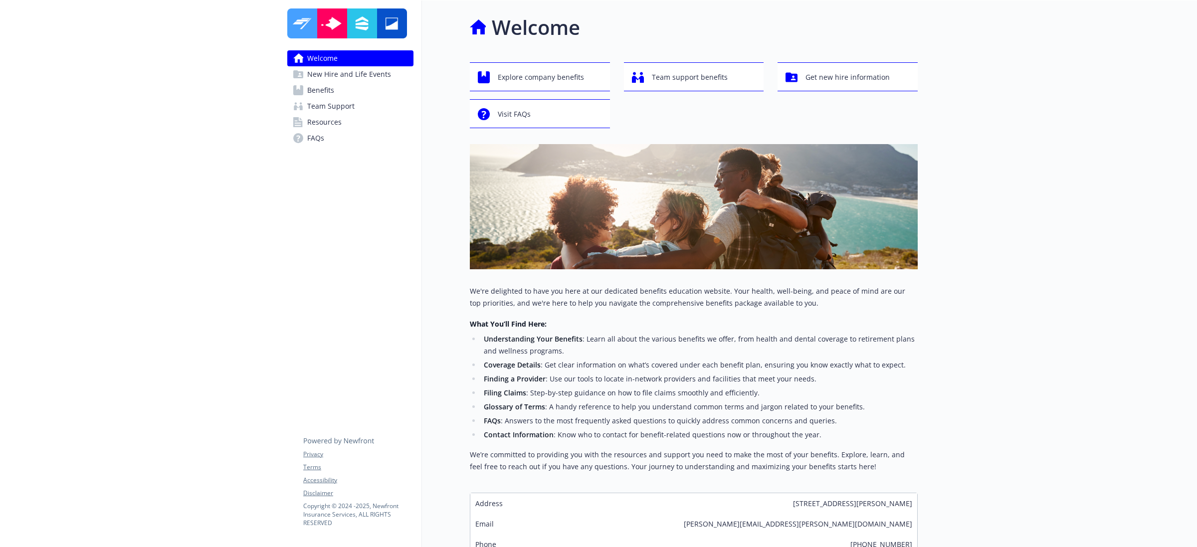
click at [333, 118] on span "Resources" at bounding box center [324, 122] width 34 height 16
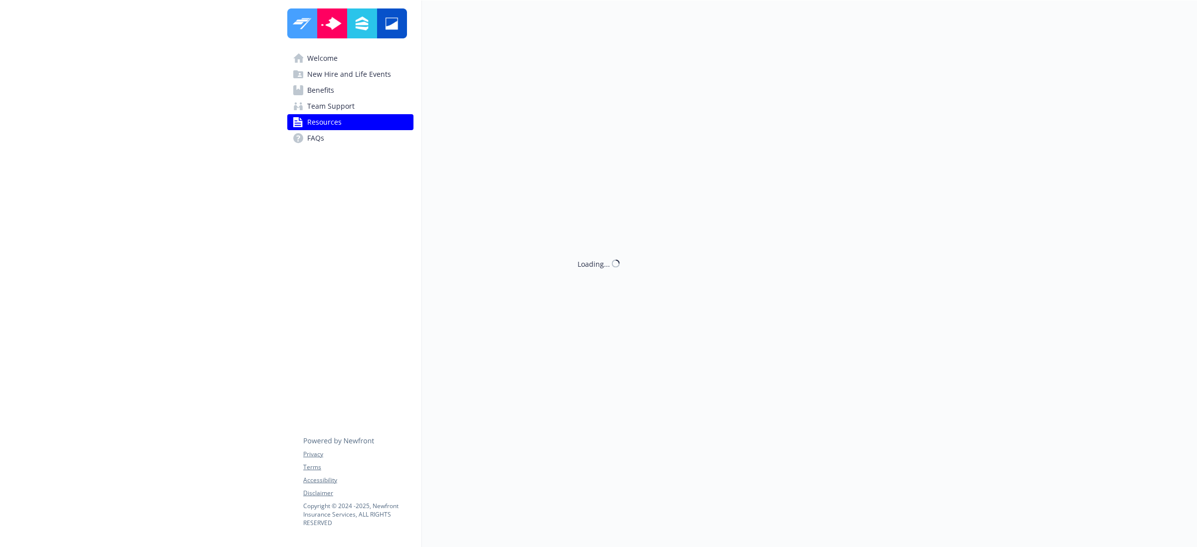
click at [334, 108] on span "Team Support" at bounding box center [330, 106] width 47 height 16
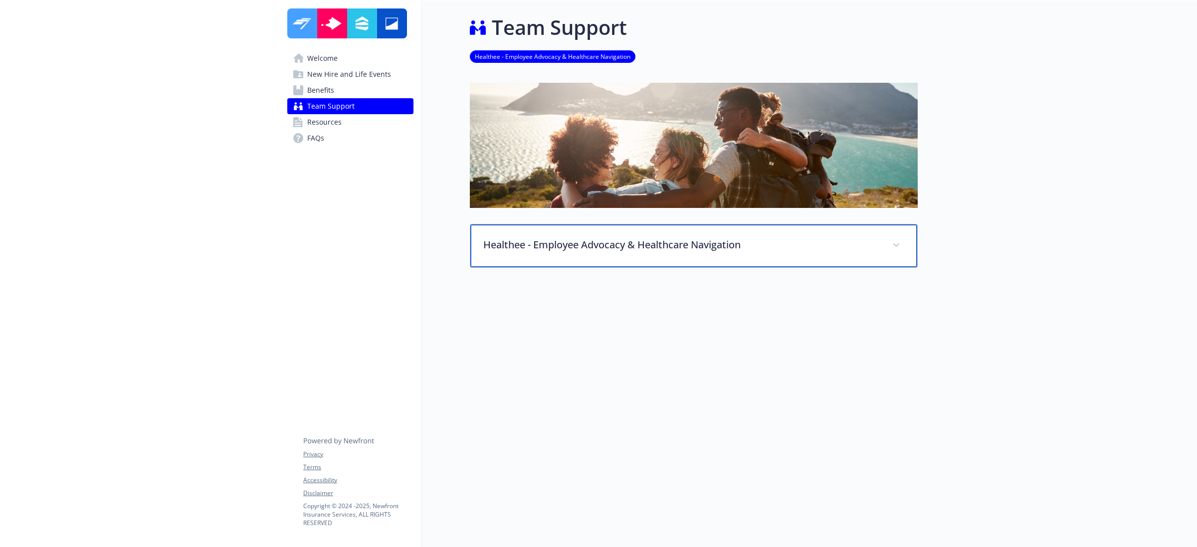
click at [624, 248] on p "Healthee - Employee Advocacy & Healthcare Navigation" at bounding box center [681, 244] width 397 height 15
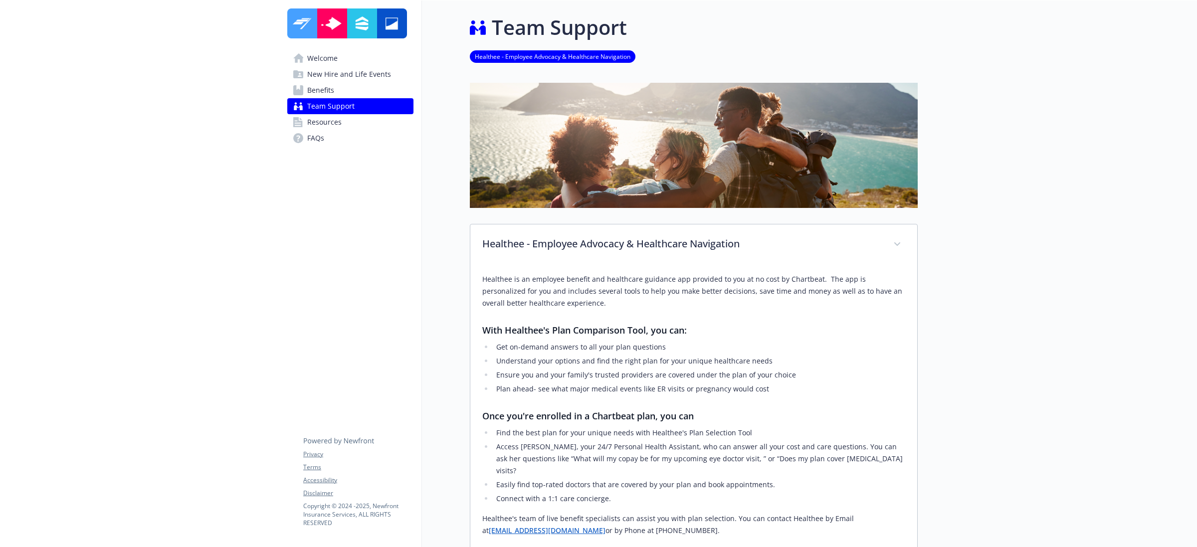
click at [320, 93] on span "Benefits" at bounding box center [320, 90] width 27 height 16
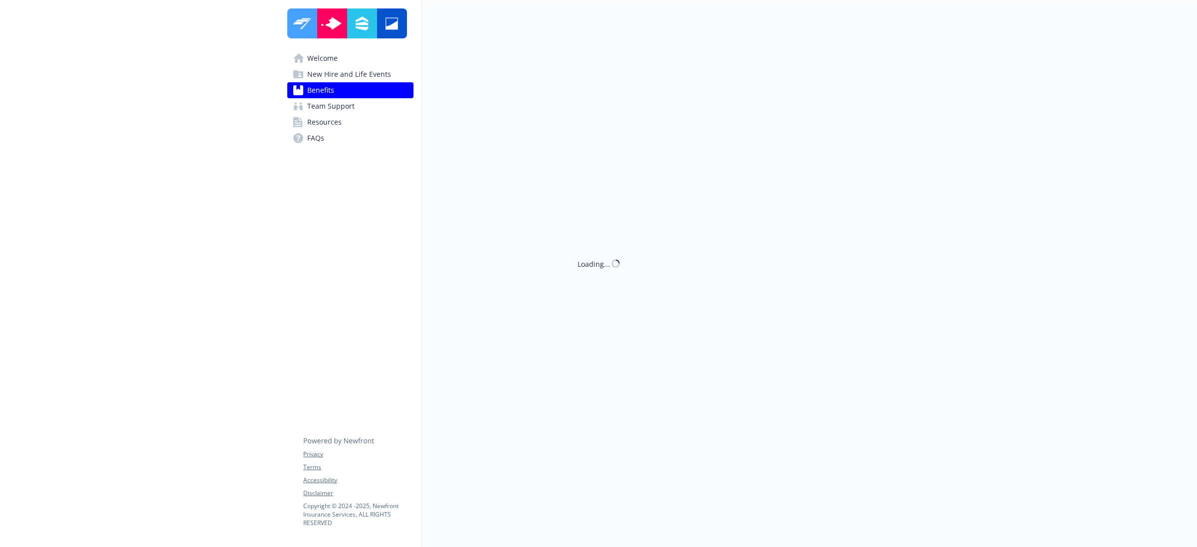
click at [330, 73] on span "New Hire and Life Events" at bounding box center [349, 74] width 84 height 16
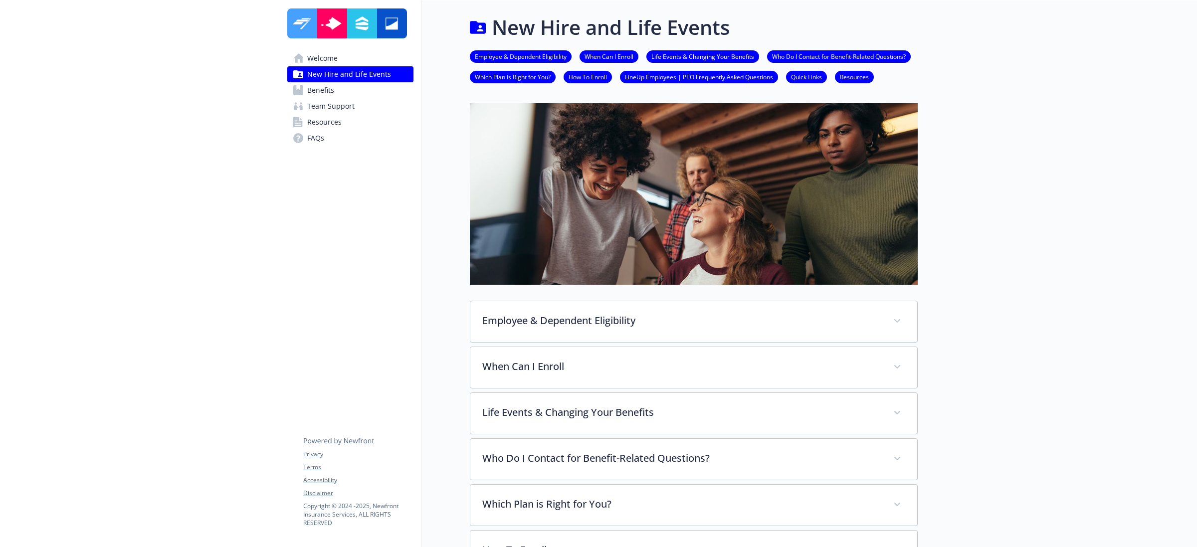
click at [328, 116] on span "Resources" at bounding box center [324, 122] width 34 height 16
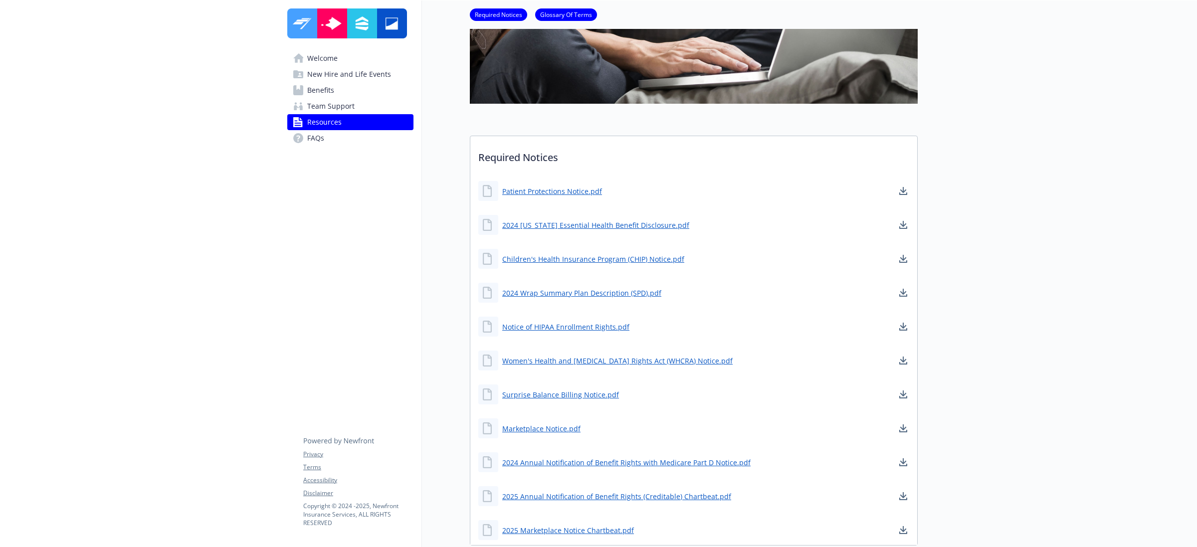
scroll to position [187, 0]
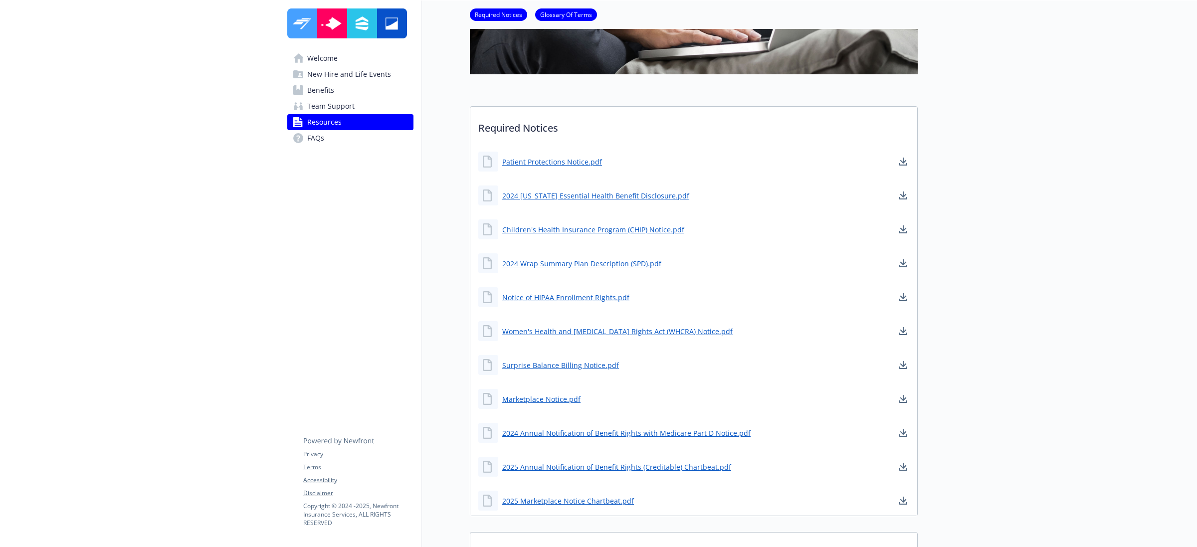
click at [355, 72] on span "New Hire and Life Events" at bounding box center [349, 74] width 84 height 16
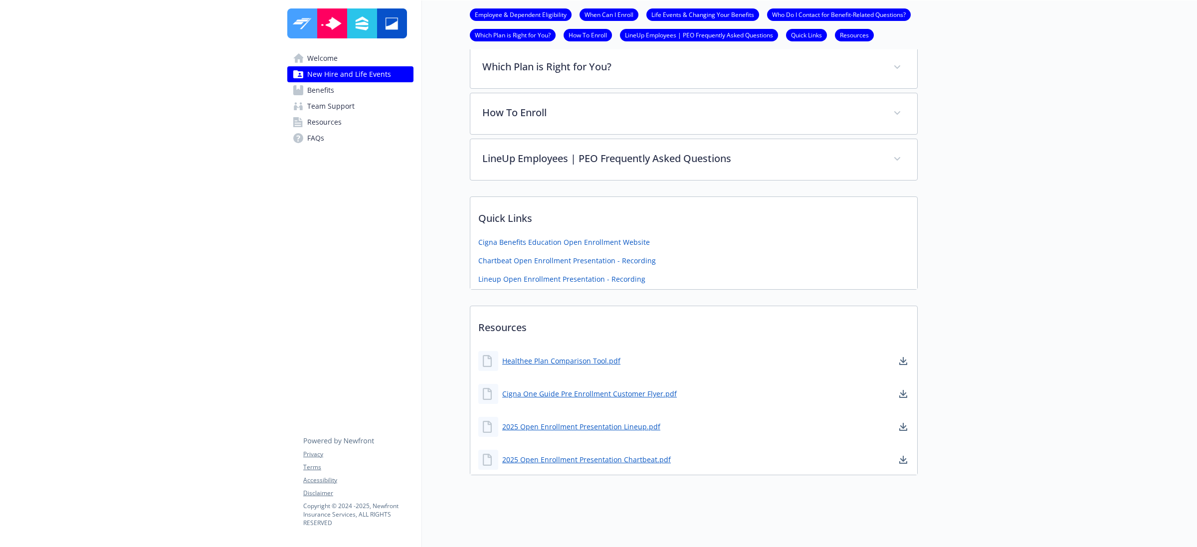
scroll to position [448, 0]
click at [617, 453] on link "2025 Open Enrollment Presentation Chartbeat.pdf" at bounding box center [587, 459] width 171 height 12
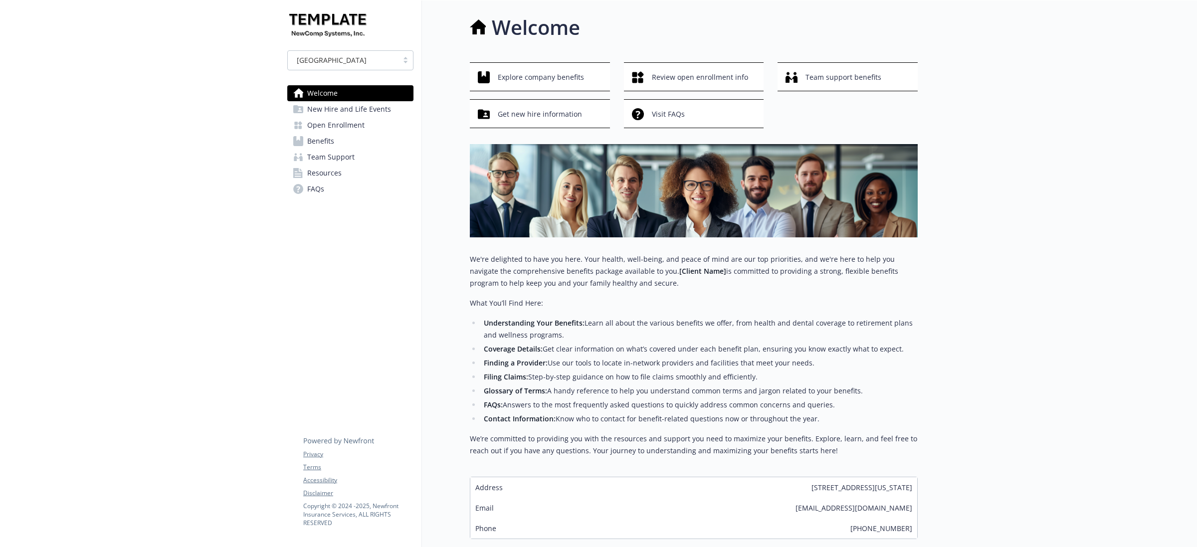
click at [368, 106] on span "New Hire and Life Events" at bounding box center [349, 109] width 84 height 16
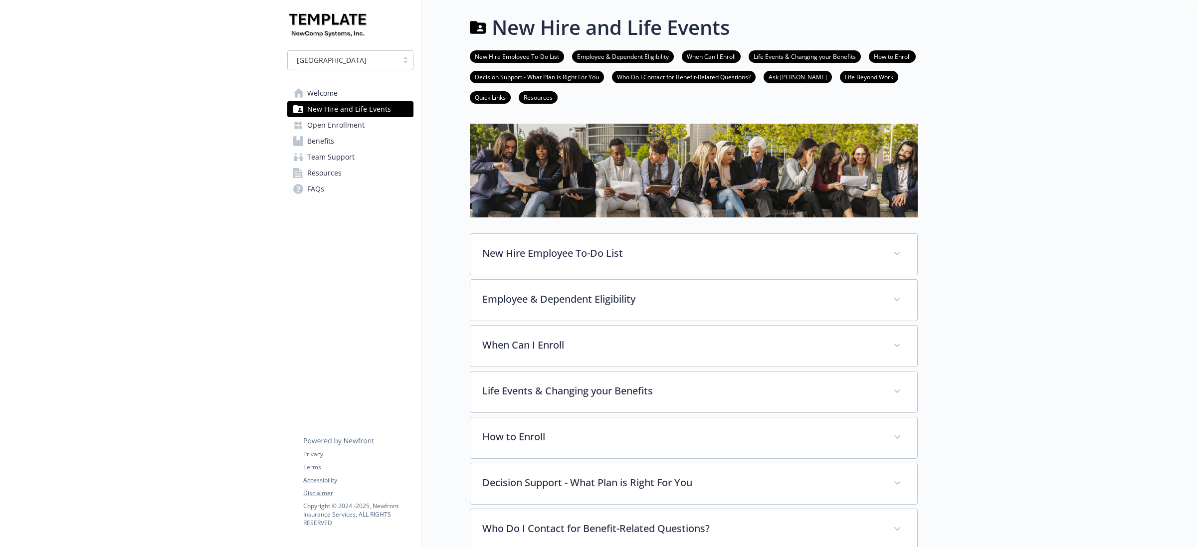
click at [345, 125] on span "Open Enrollment" at bounding box center [335, 125] width 57 height 16
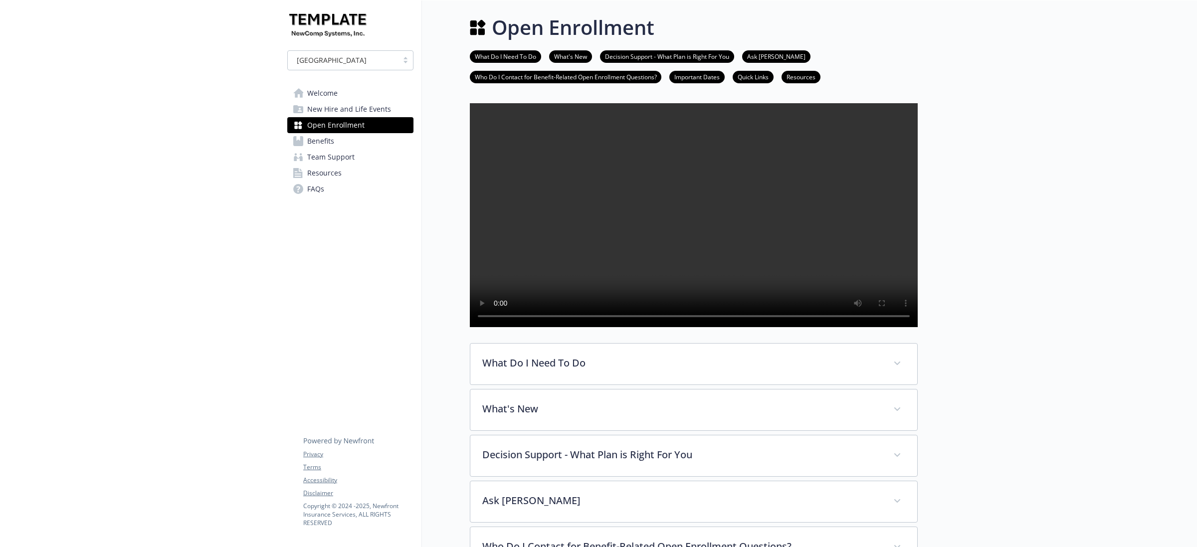
click at [325, 138] on span "Benefits" at bounding box center [320, 141] width 27 height 16
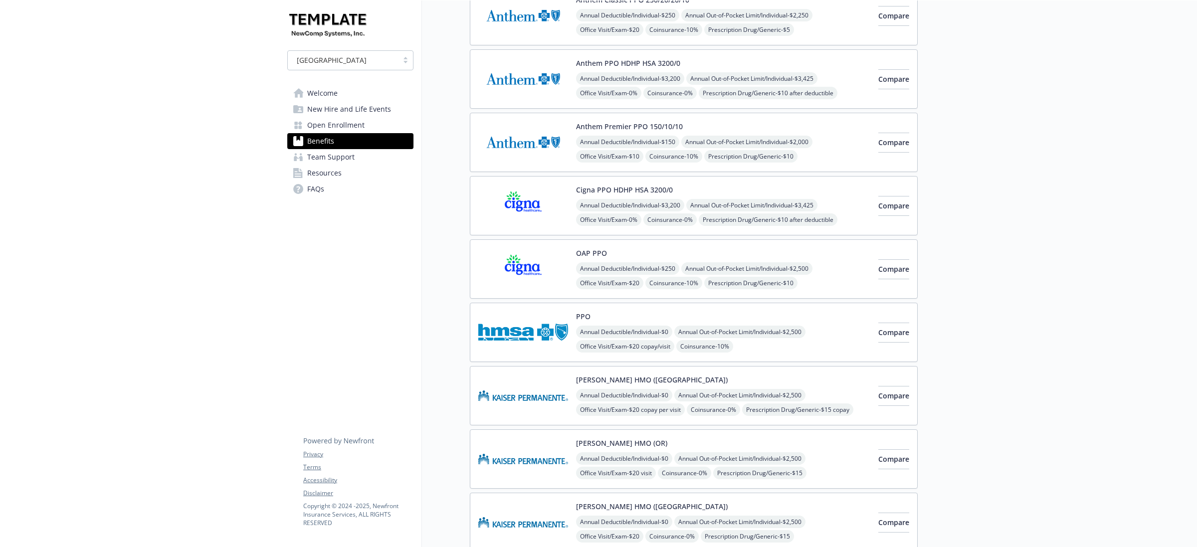
click at [508, 265] on img at bounding box center [523, 269] width 90 height 42
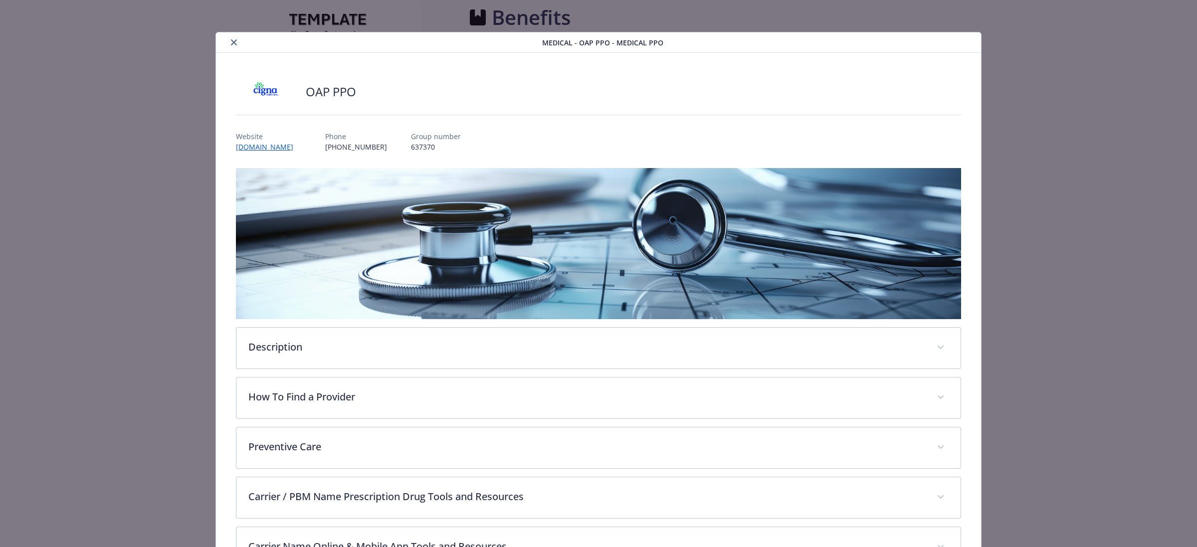
scroll to position [125, 0]
click at [228, 36] on div "details for plan Medical - OAP PPO - Medical PPO" at bounding box center [381, 42] width 322 height 12
click at [232, 38] on button "close" at bounding box center [234, 42] width 12 height 12
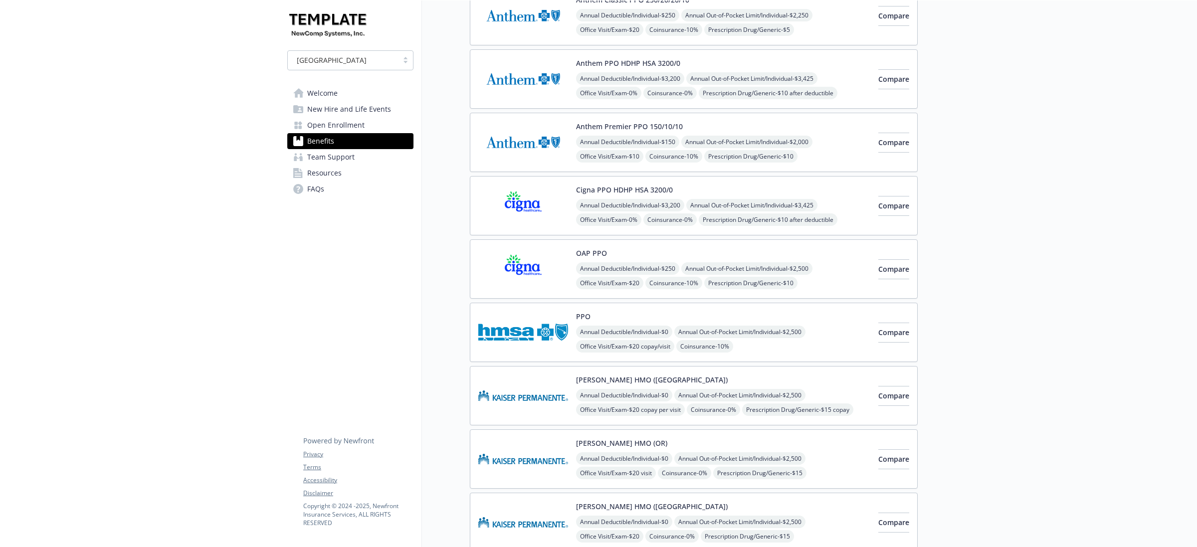
click at [318, 158] on span "Team Support" at bounding box center [330, 157] width 47 height 16
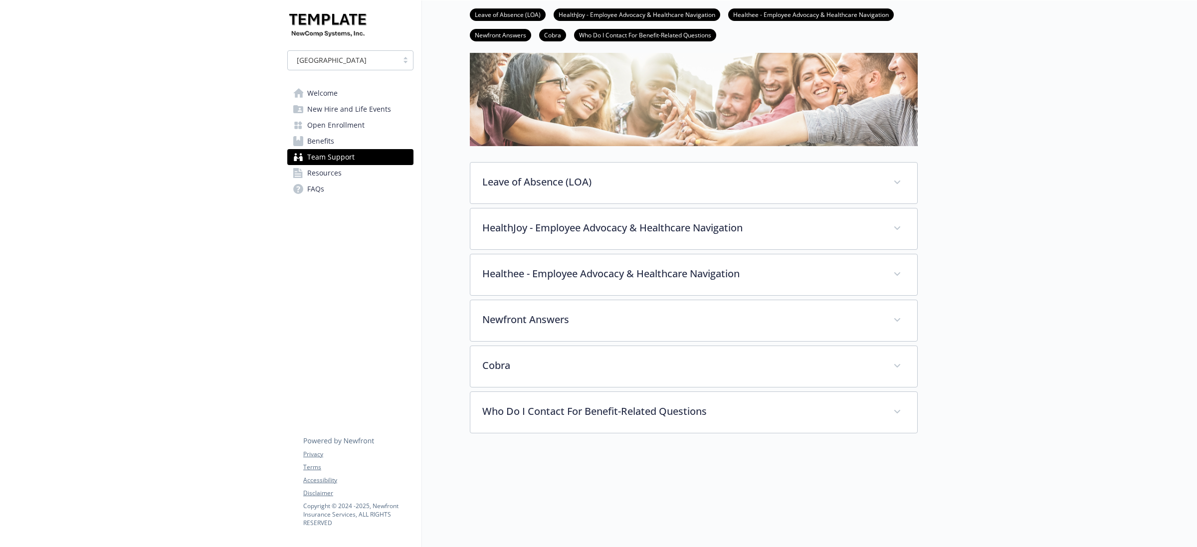
scroll to position [125, 0]
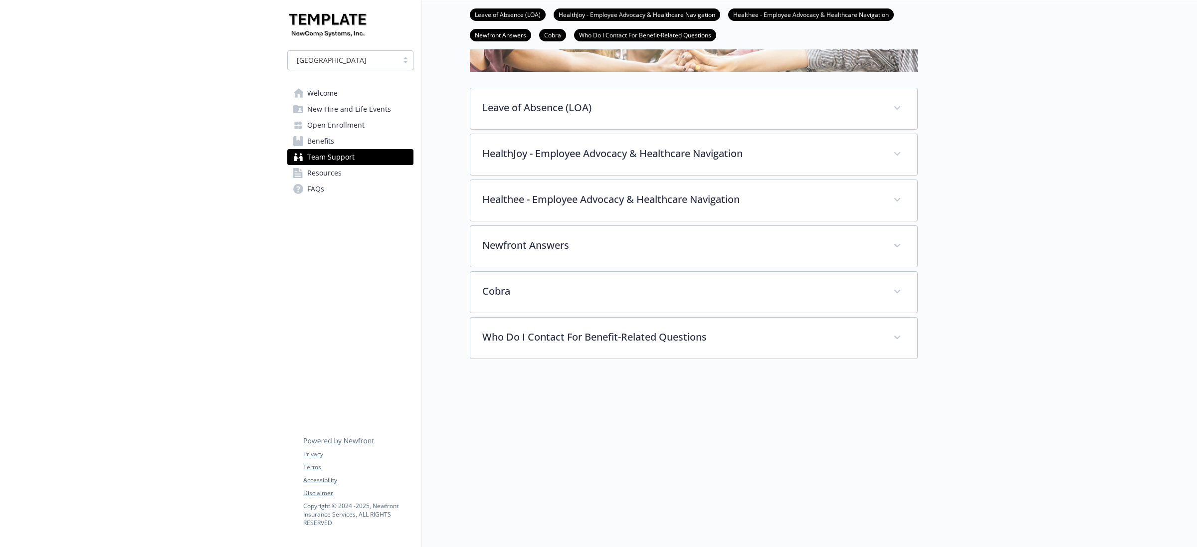
click at [330, 177] on span "Resources" at bounding box center [324, 173] width 34 height 16
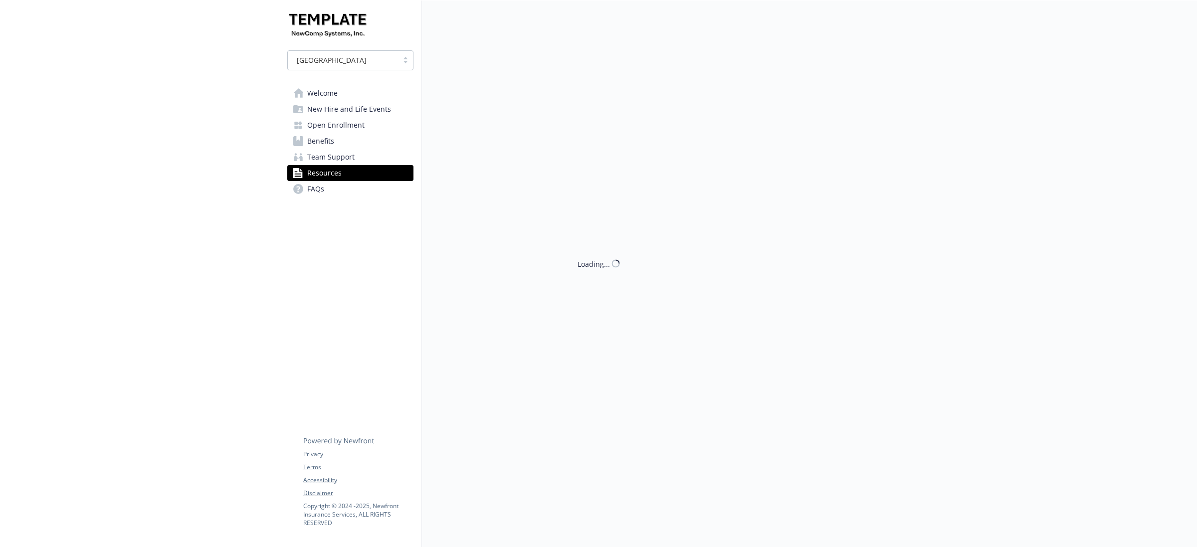
scroll to position [125, 0]
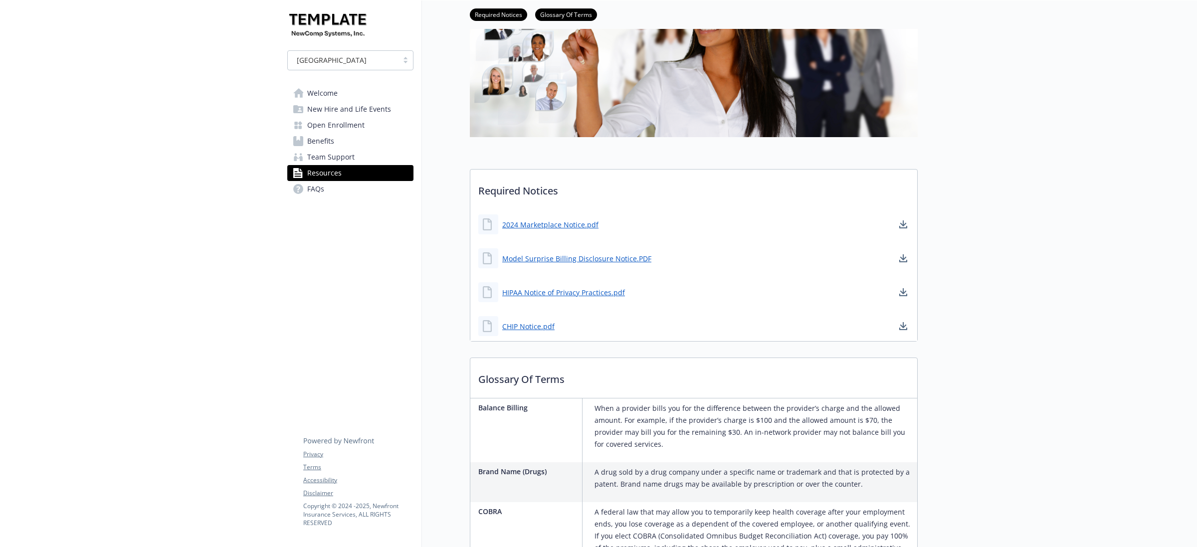
click at [339, 190] on link "FAQs" at bounding box center [350, 189] width 126 height 16
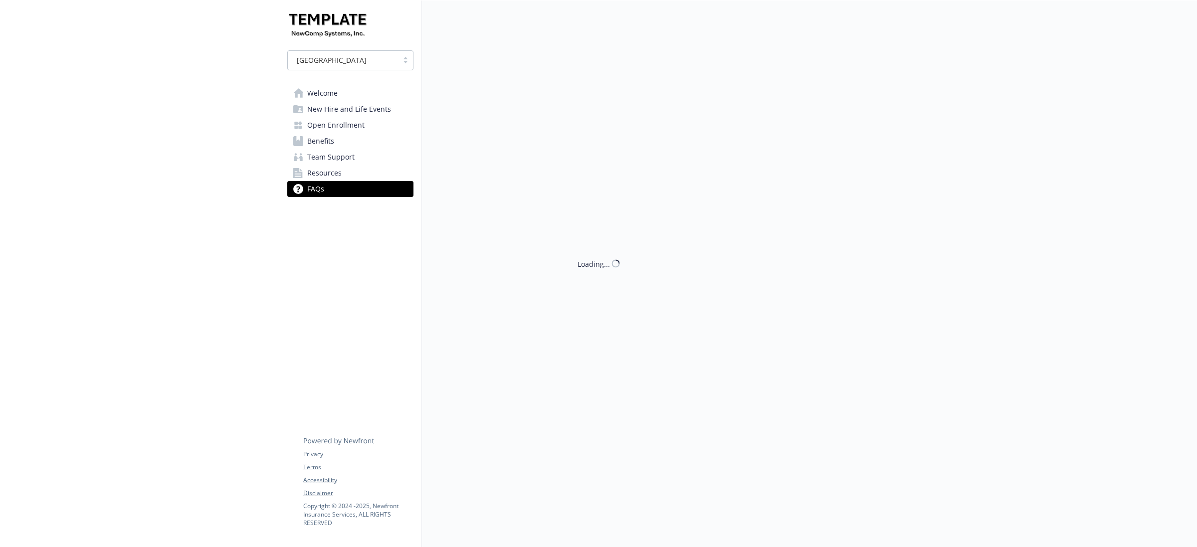
scroll to position [125, 0]
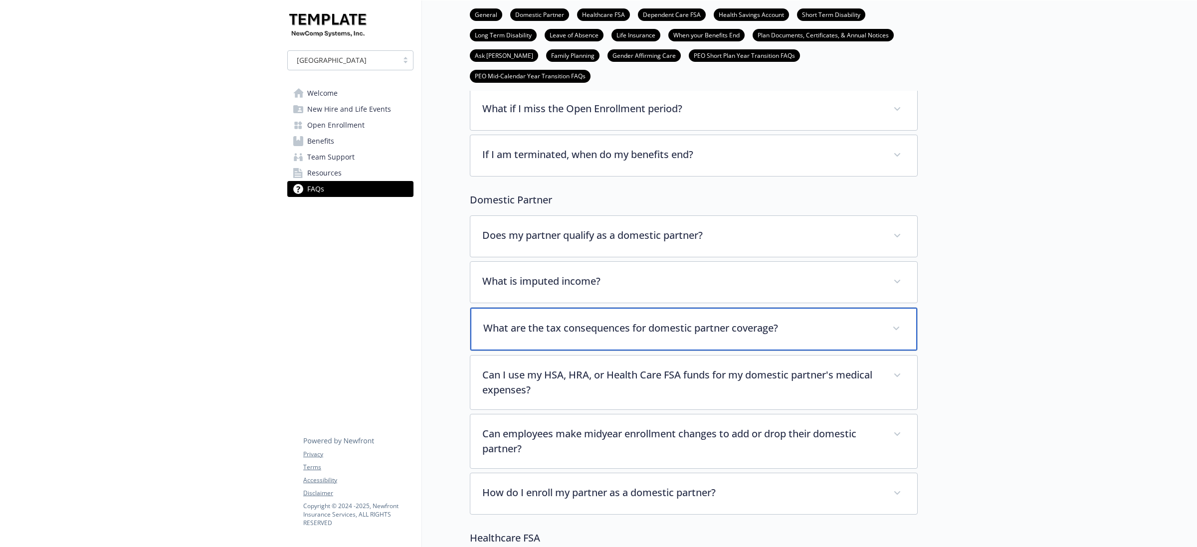
click at [794, 321] on p "What are the tax consequences for domestic partner coverage?" at bounding box center [681, 328] width 397 height 15
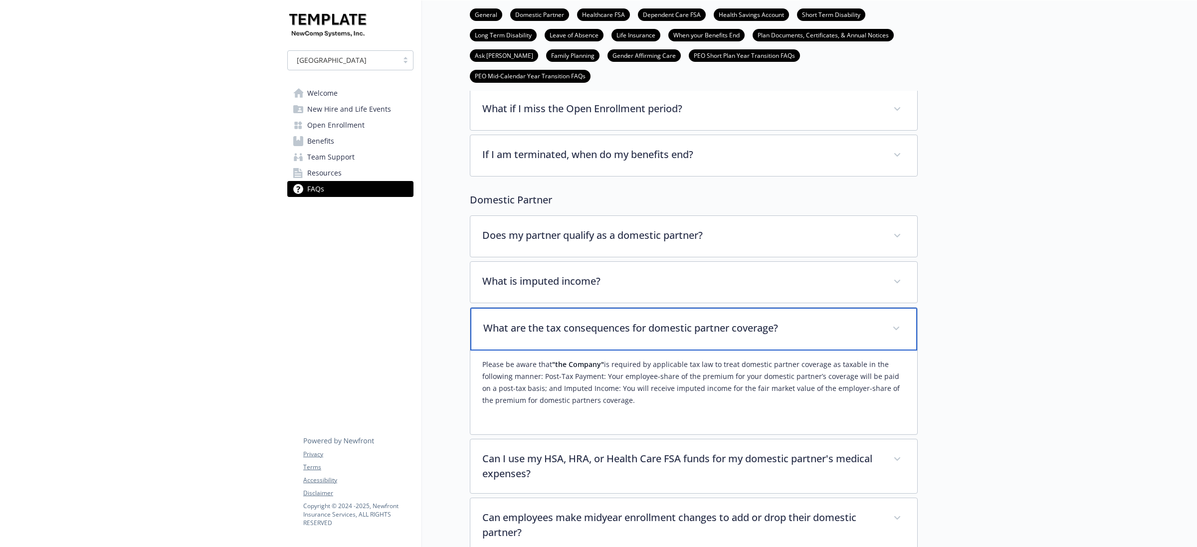
click at [794, 321] on p "What are the tax consequences for domestic partner coverage?" at bounding box center [681, 328] width 397 height 15
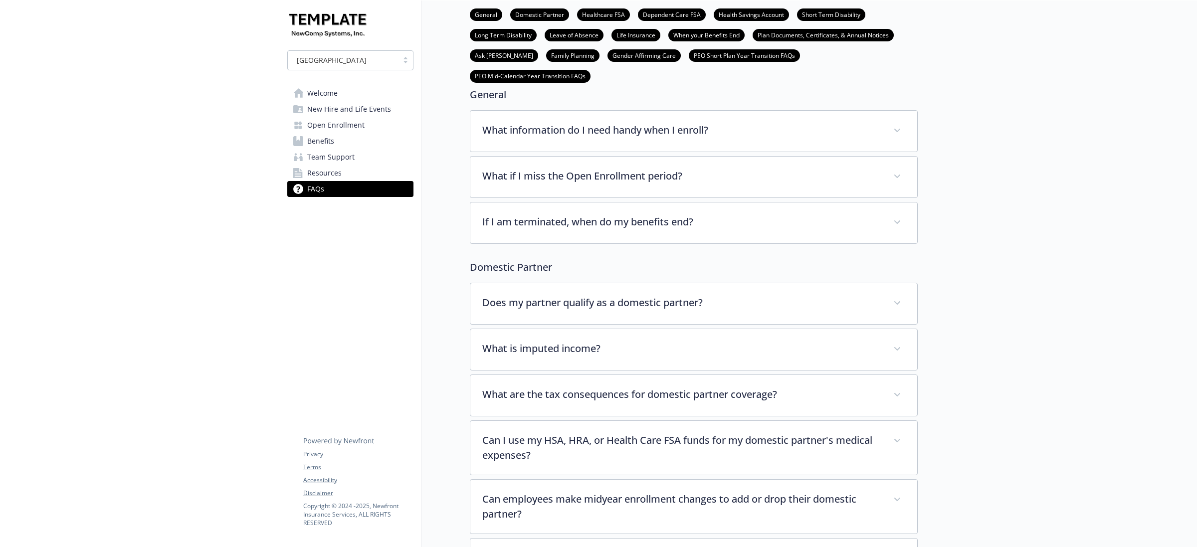
scroll to position [0, 0]
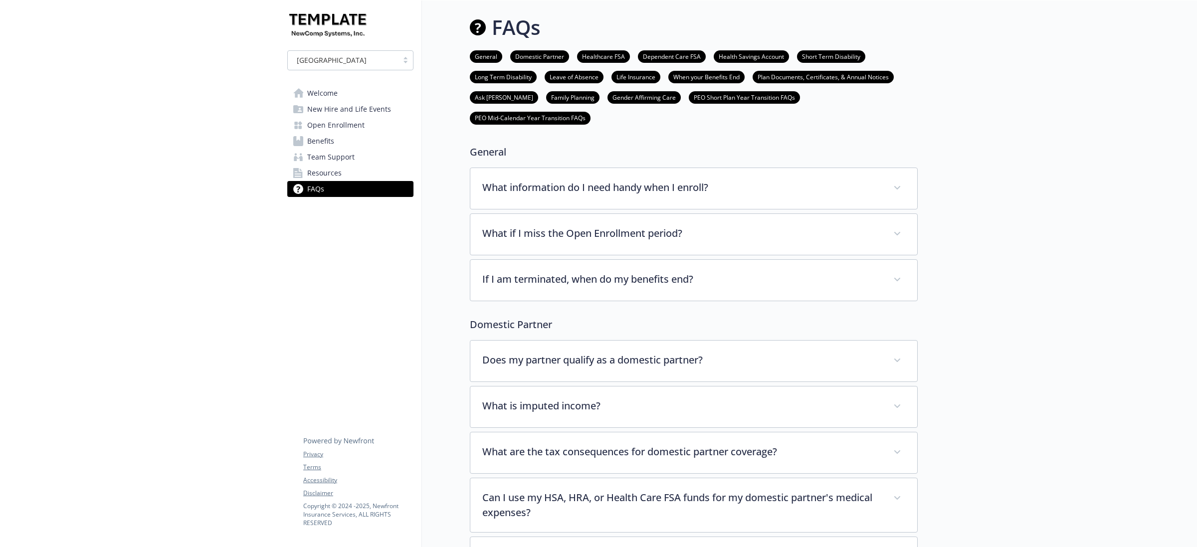
click at [323, 95] on span "Welcome" at bounding box center [322, 93] width 30 height 16
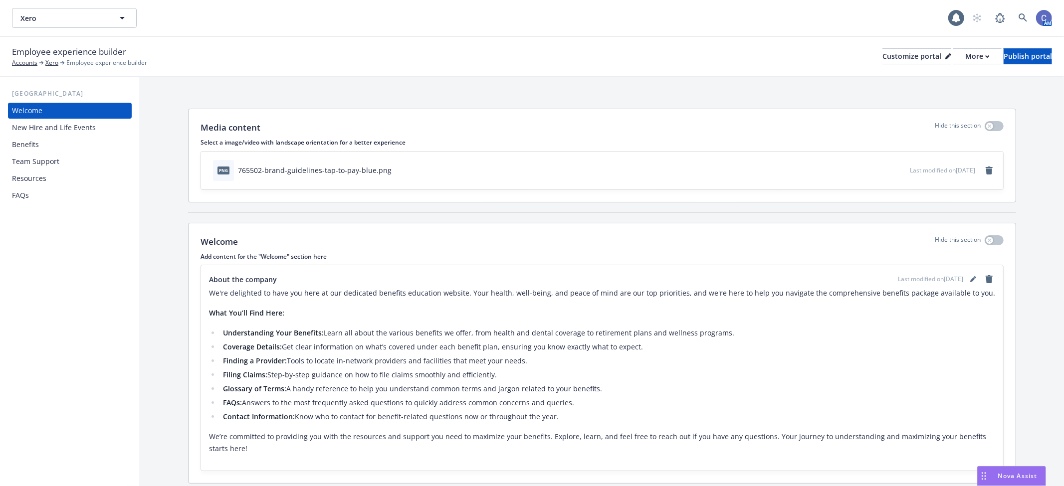
click at [65, 145] on div "Benefits" at bounding box center [70, 145] width 116 height 16
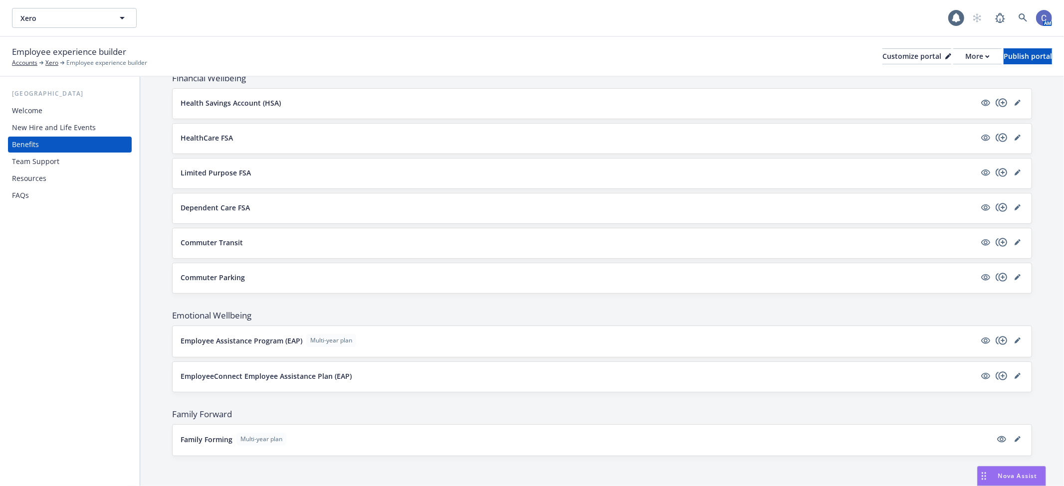
scroll to position [671, 0]
click at [965, 59] on div "More" at bounding box center [977, 56] width 24 height 15
click at [939, 79] on link "Copy preview link" at bounding box center [924, 79] width 91 height 20
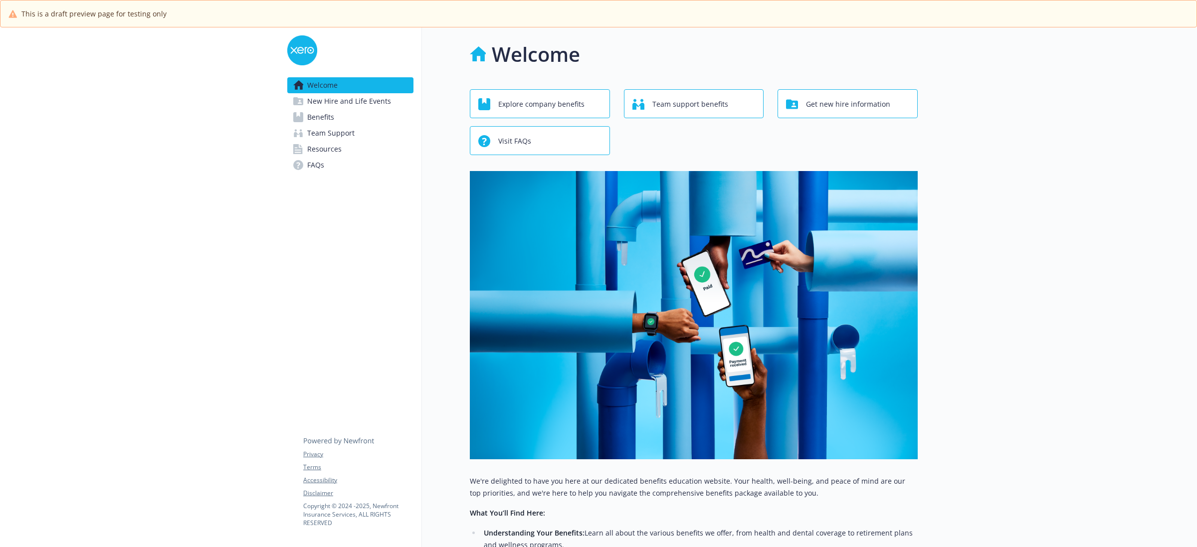
click at [332, 117] on span "Benefits" at bounding box center [320, 117] width 27 height 16
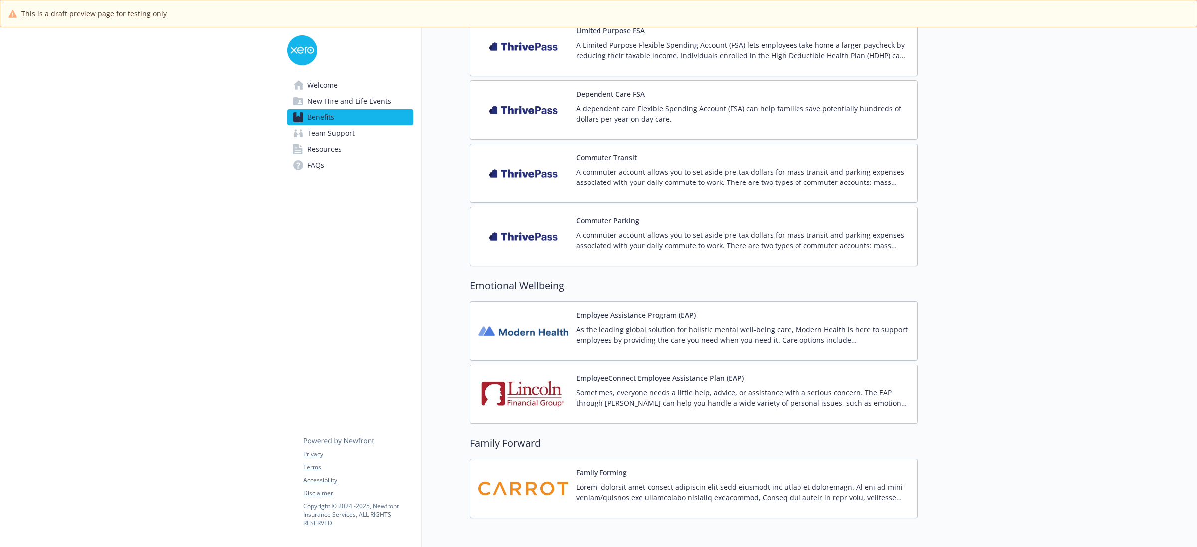
scroll to position [1156, 0]
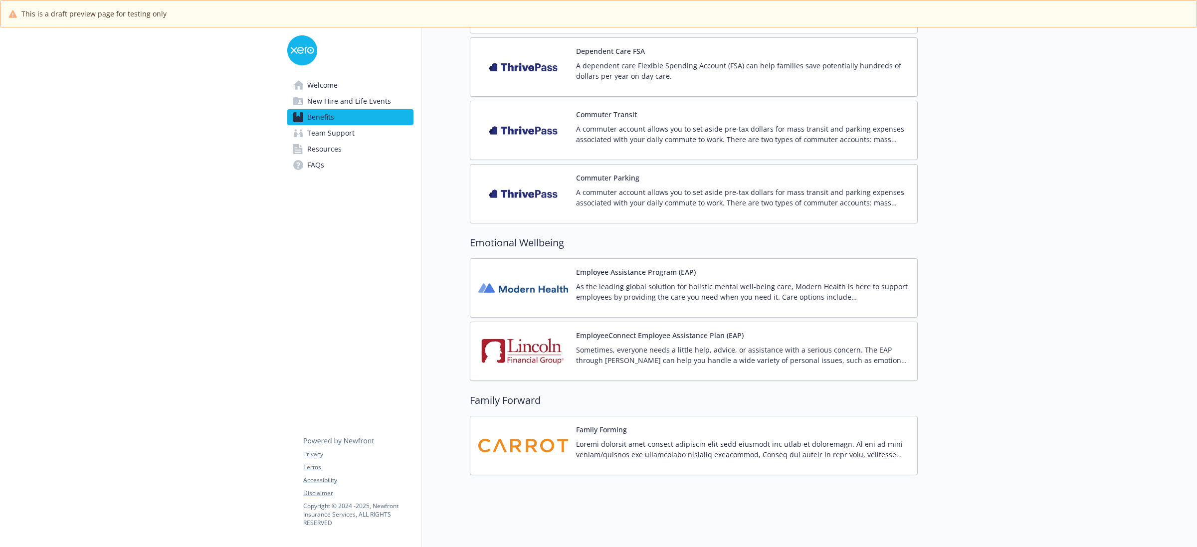
click at [803, 281] on p "As the leading global solution for holistic mental well-being care, Modern Heal…" at bounding box center [742, 291] width 333 height 21
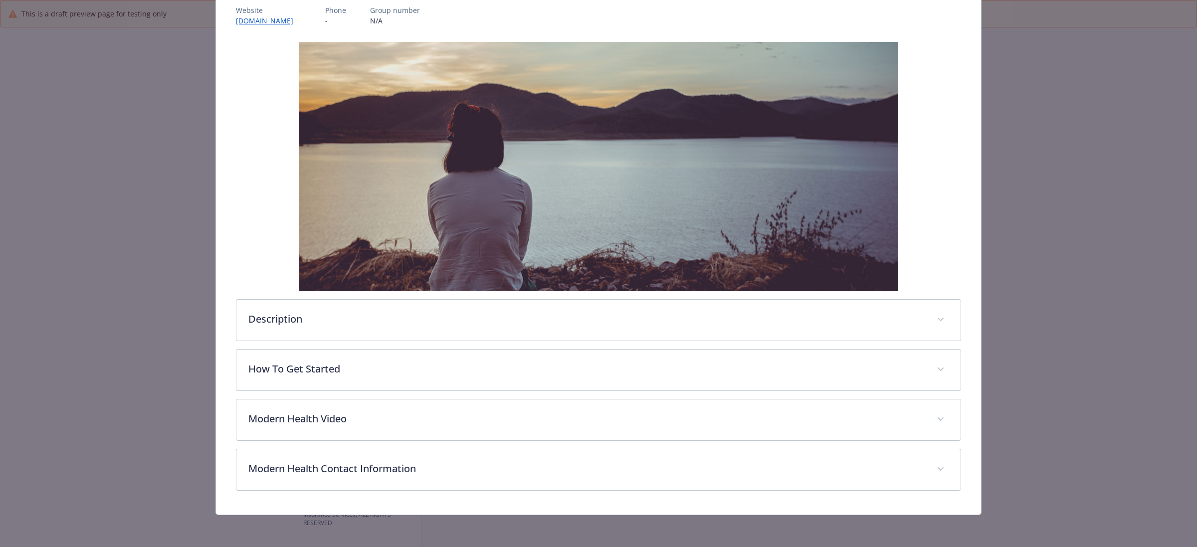
scroll to position [127, 0]
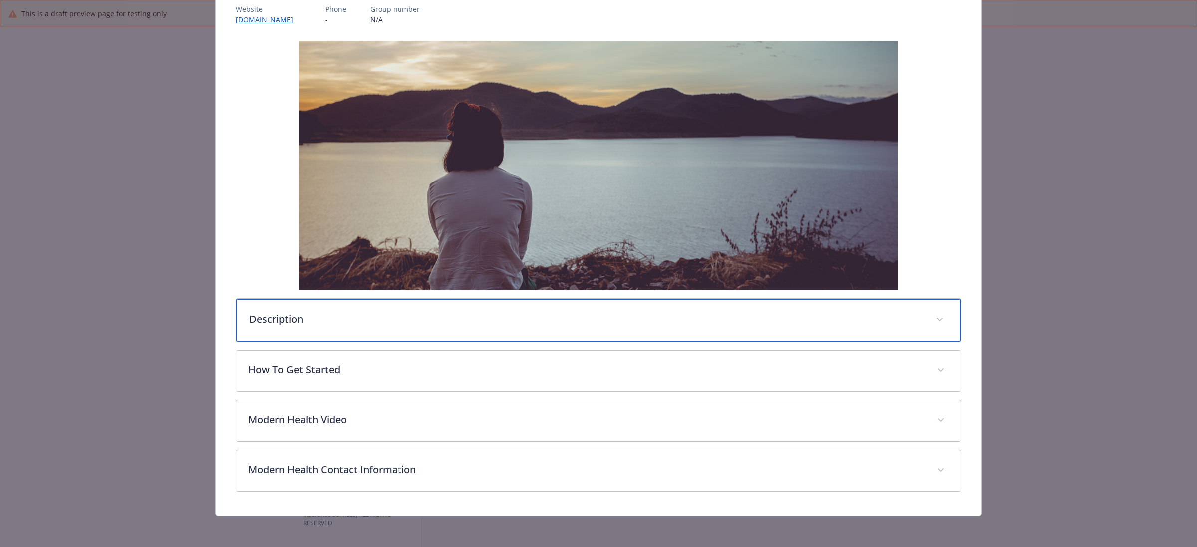
click at [513, 323] on p "Description" at bounding box center [586, 319] width 674 height 15
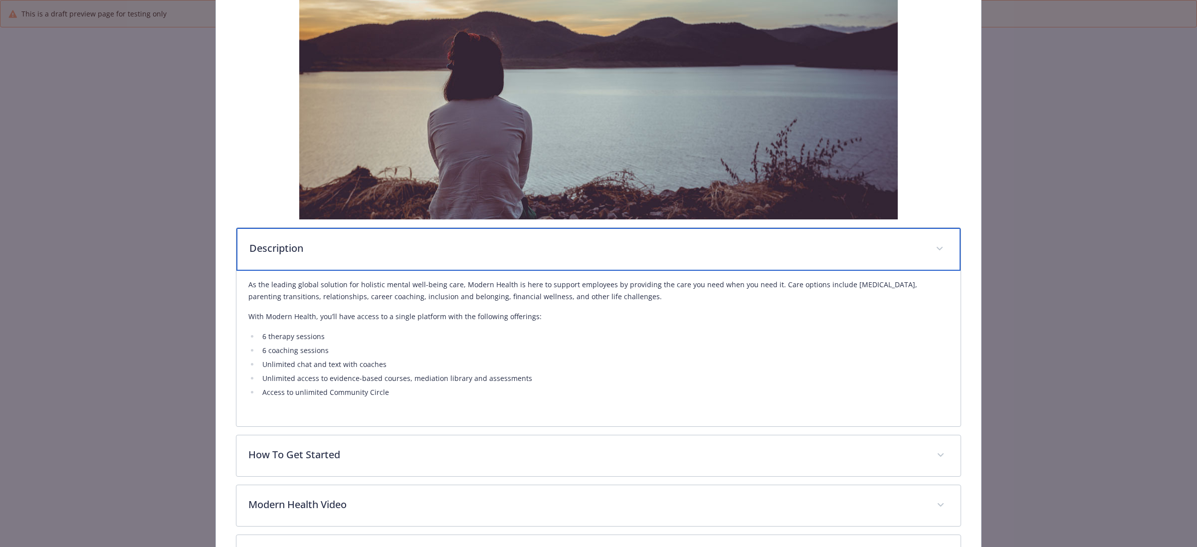
scroll to position [284, 0]
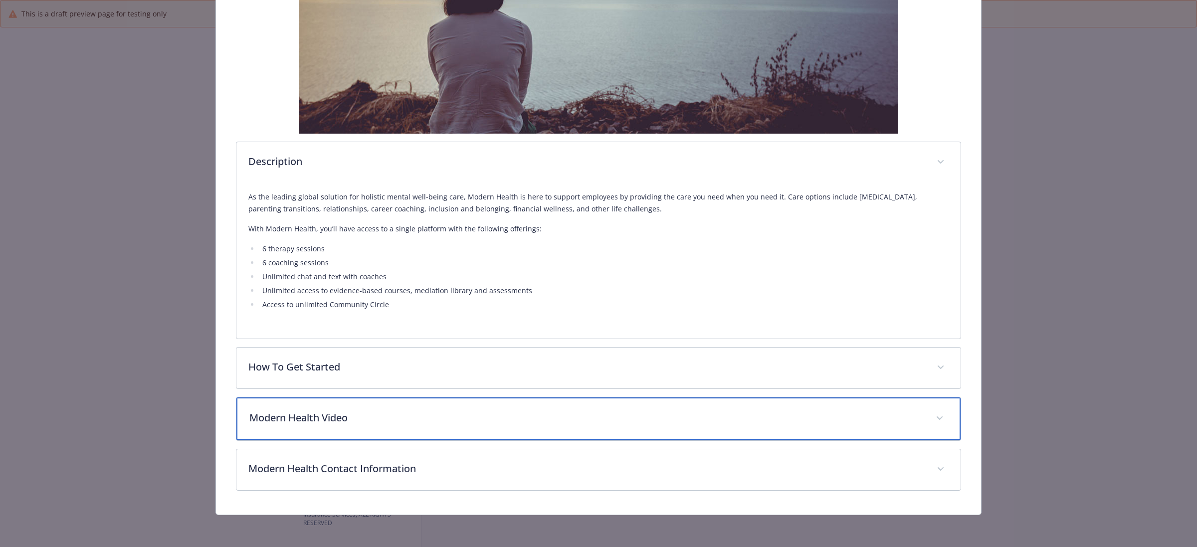
click at [539, 407] on div "Modern Health Video" at bounding box center [598, 419] width 724 height 43
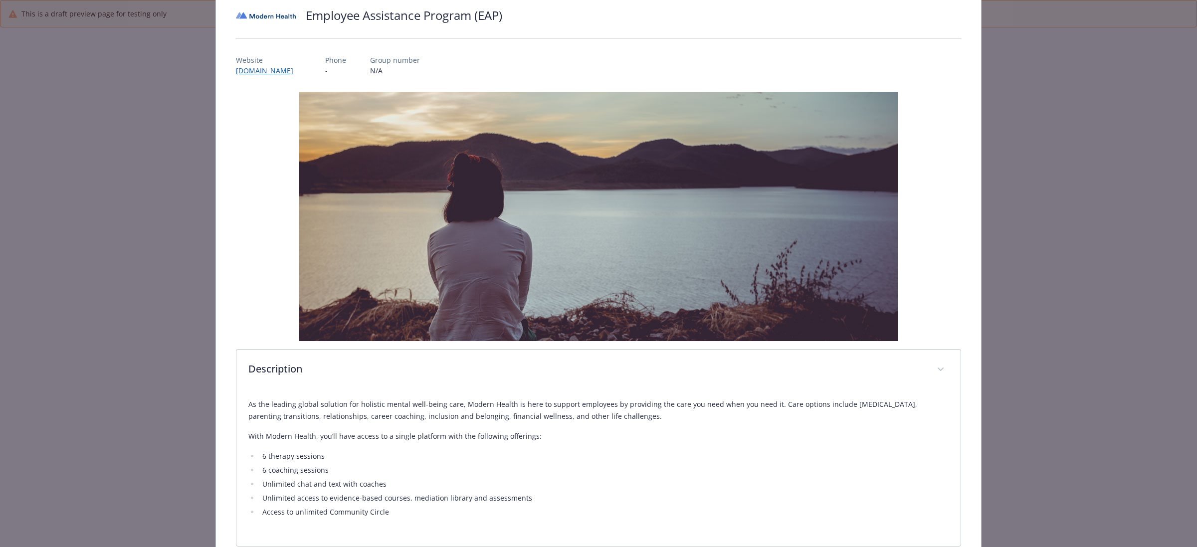
scroll to position [0, 0]
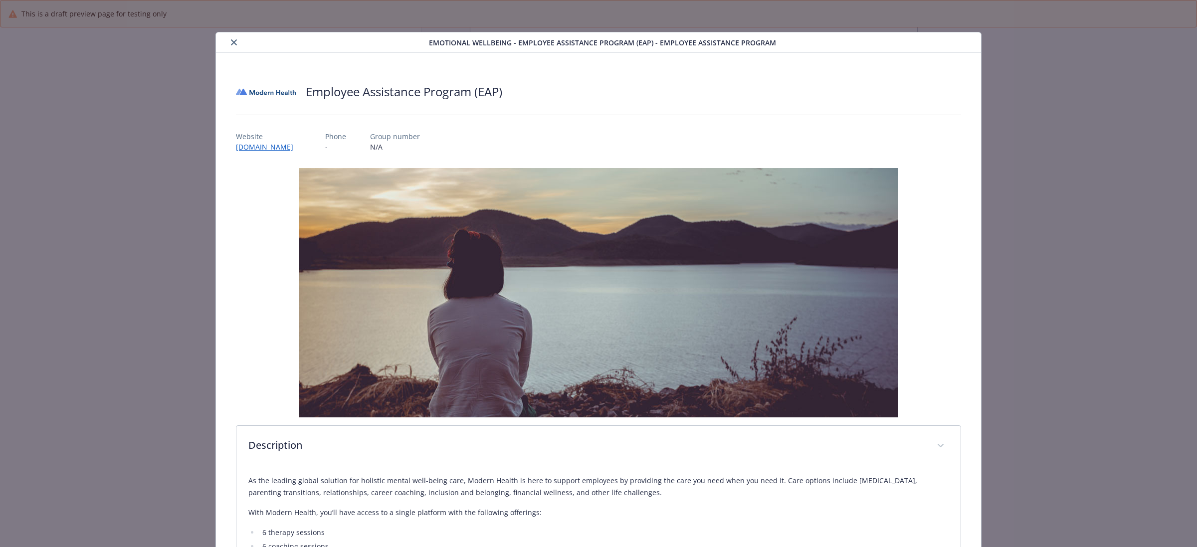
click at [235, 44] on button "close" at bounding box center [234, 42] width 12 height 12
